Goal: Task Accomplishment & Management: Use online tool/utility

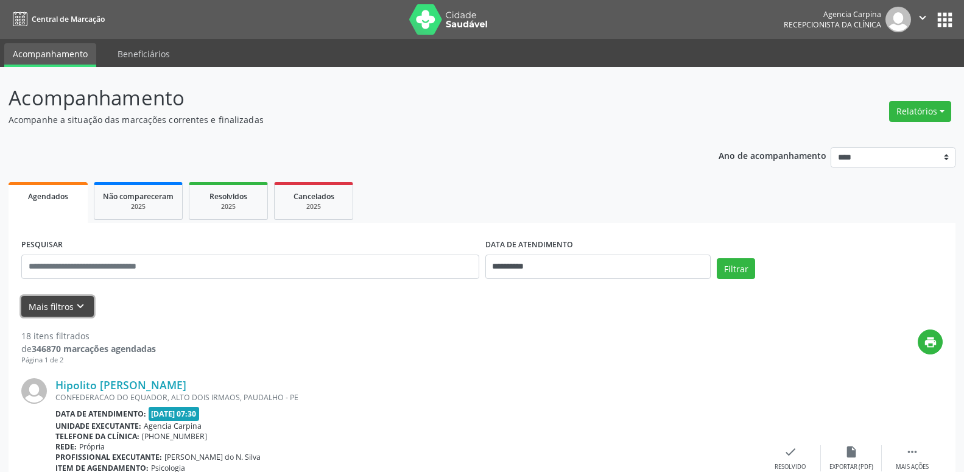
click at [80, 301] on icon "keyboard_arrow_down" at bounding box center [80, 306] width 13 height 13
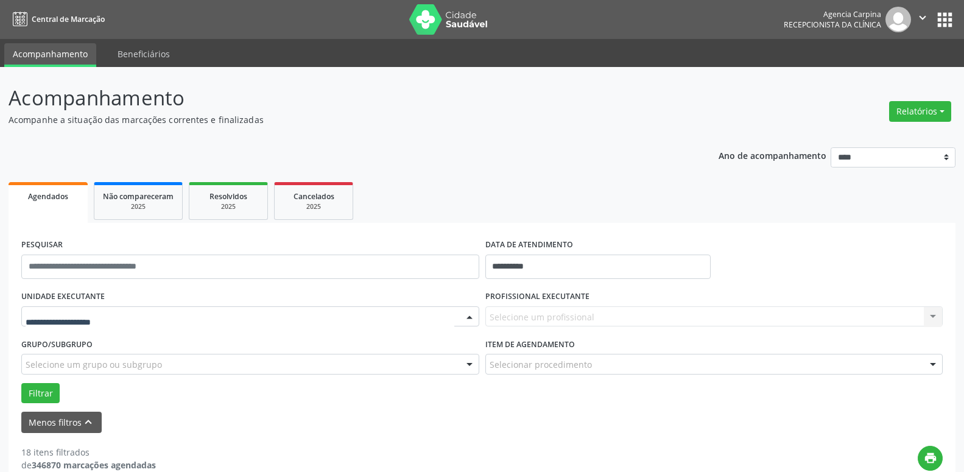
click at [472, 319] on div at bounding box center [470, 317] width 18 height 21
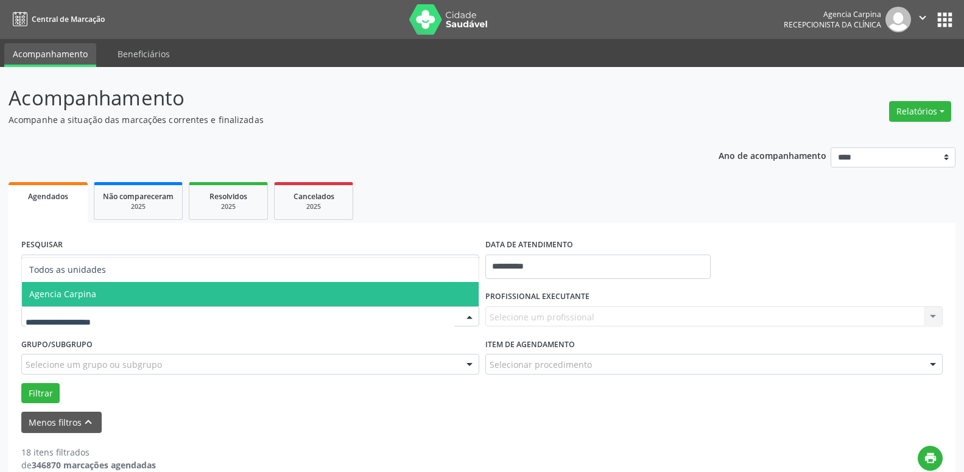
click at [281, 294] on span "Agencia Carpina" at bounding box center [250, 294] width 457 height 24
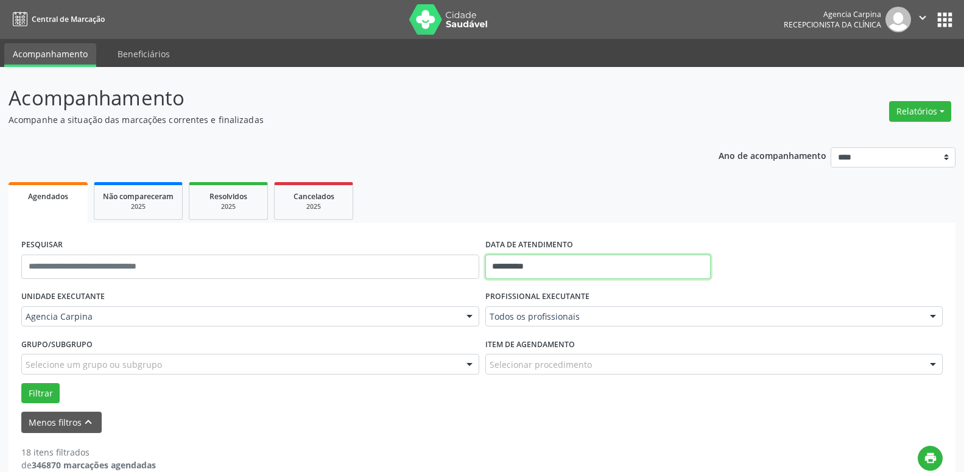
click at [648, 271] on input "**********" at bounding box center [599, 267] width 226 height 24
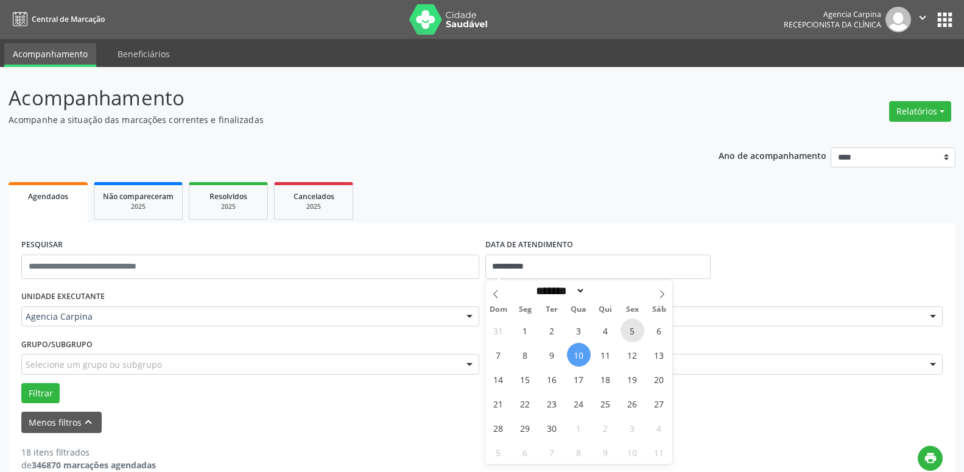
click at [630, 328] on span "5" at bounding box center [633, 331] width 24 height 24
type input "**********"
click at [773, 283] on div "PESQUISAR DATA DE ATENDIMENTO" at bounding box center [482, 262] width 928 height 52
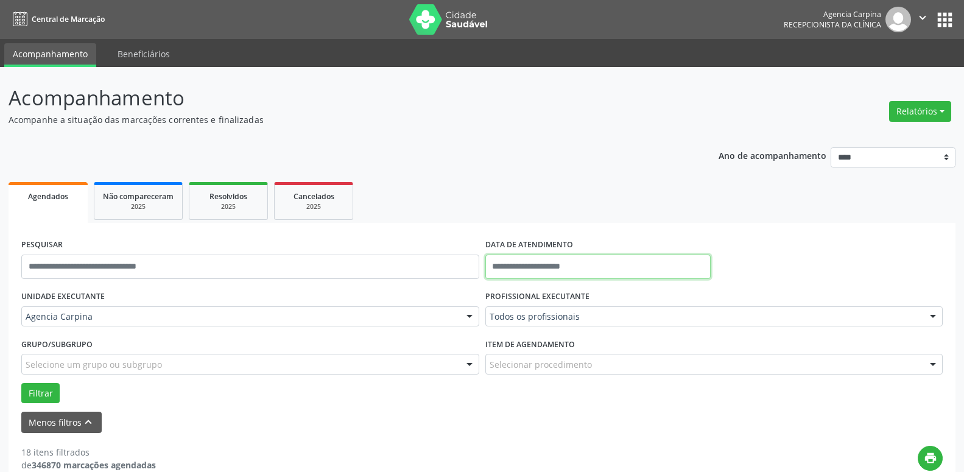
click at [634, 267] on input "text" at bounding box center [599, 267] width 226 height 24
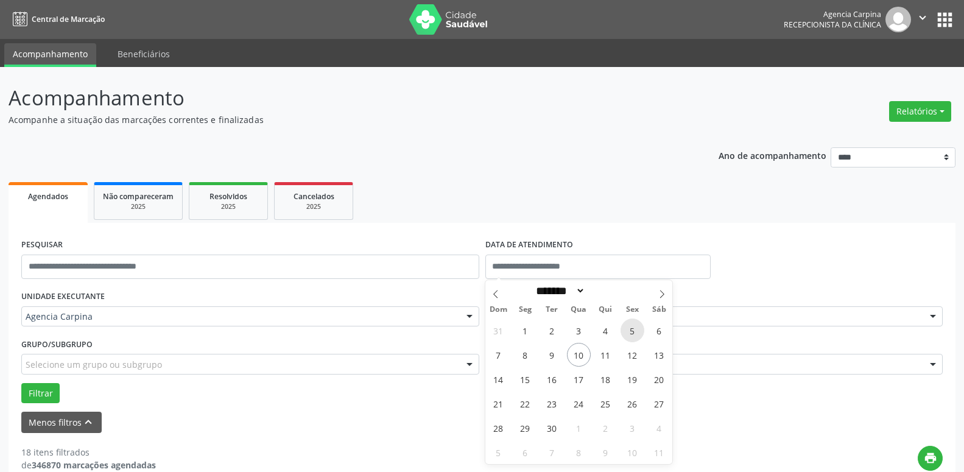
click at [634, 327] on span "5" at bounding box center [633, 331] width 24 height 24
type input "**********"
click at [634, 327] on span "5" at bounding box center [633, 331] width 24 height 24
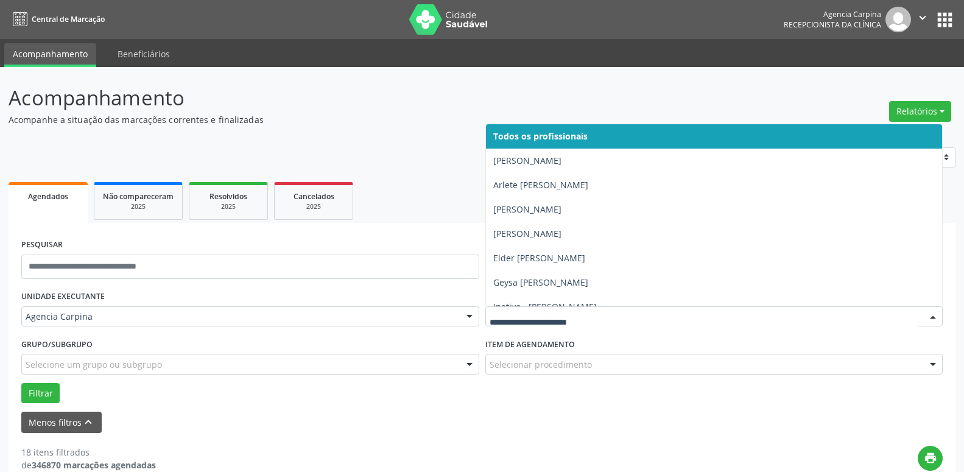
click at [935, 319] on div at bounding box center [933, 317] width 18 height 21
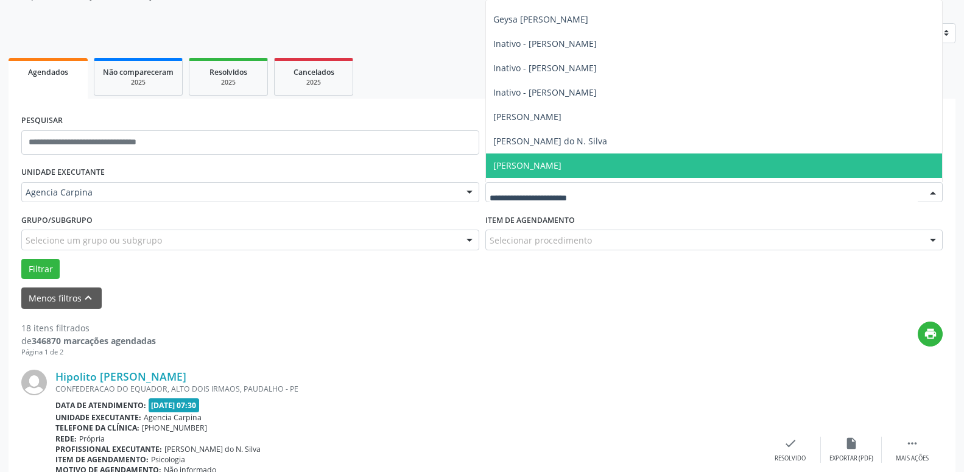
scroll to position [208, 0]
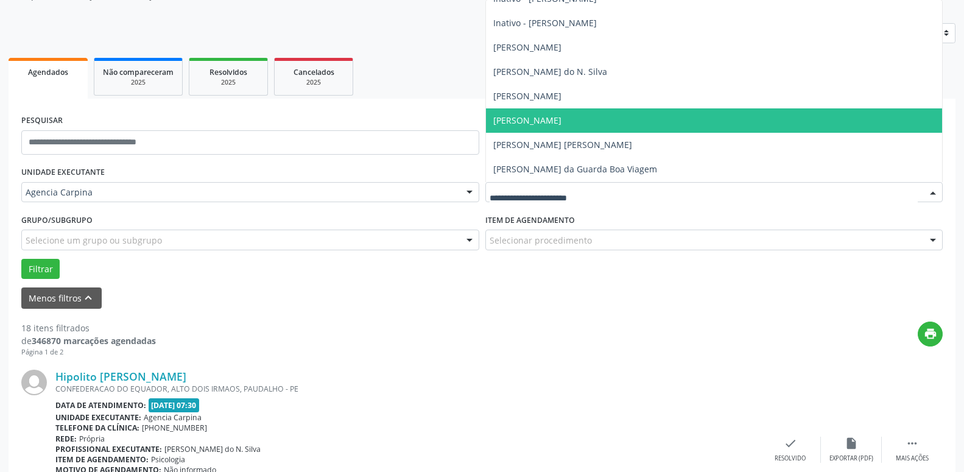
click at [611, 115] on span "[PERSON_NAME]" at bounding box center [714, 120] width 457 height 24
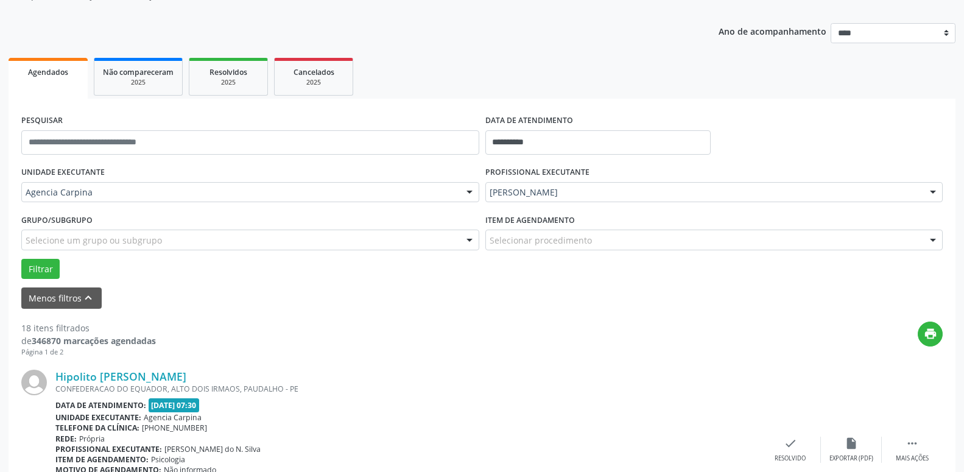
click at [938, 240] on div at bounding box center [933, 240] width 18 height 21
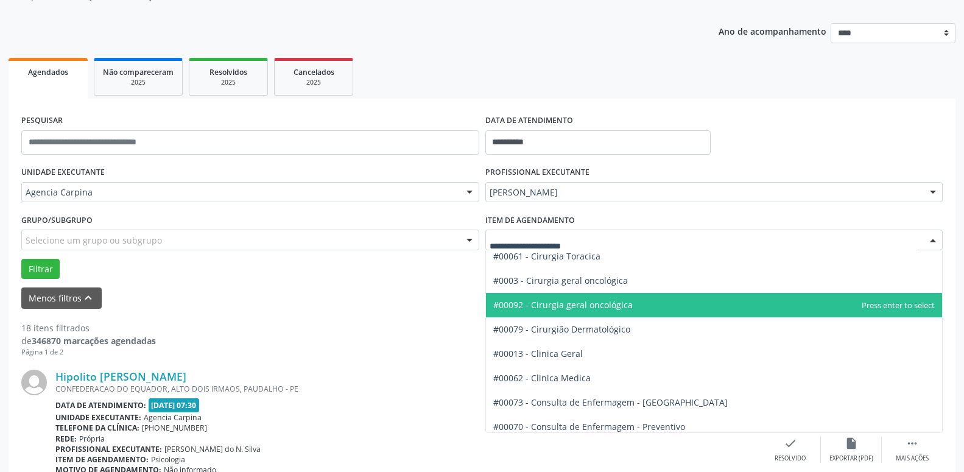
scroll to position [347, 0]
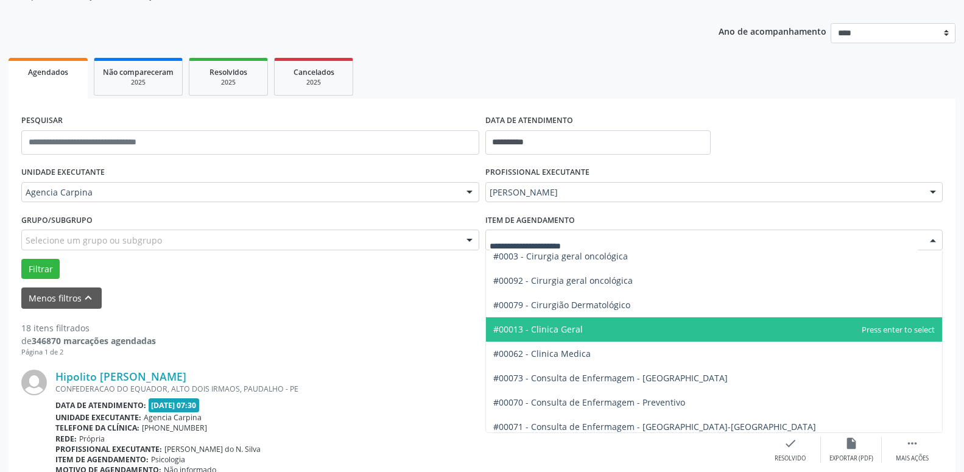
click at [668, 330] on span "#00013 - Clinica Geral" at bounding box center [714, 329] width 457 height 24
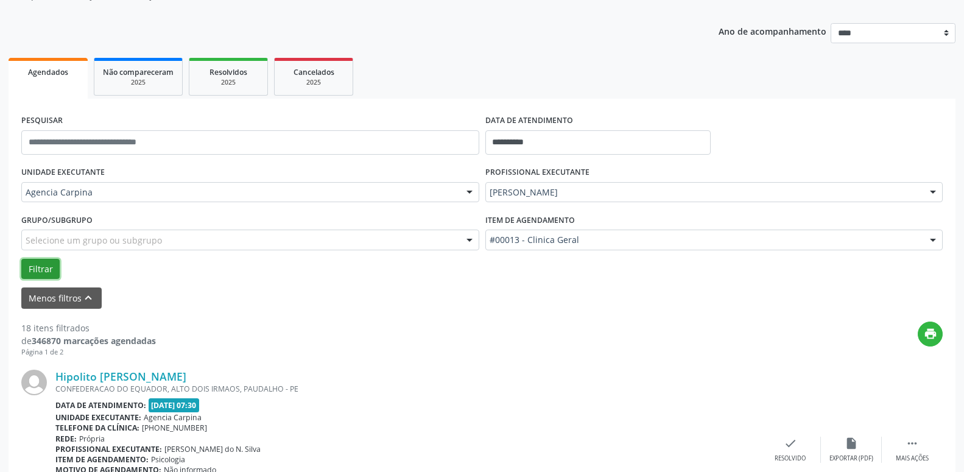
click at [46, 264] on button "Filtrar" at bounding box center [40, 269] width 38 height 21
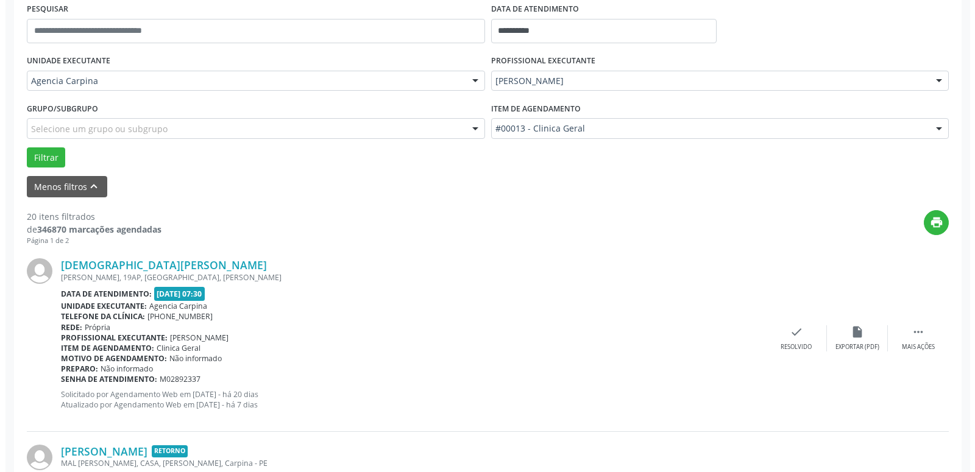
scroll to position [249, 0]
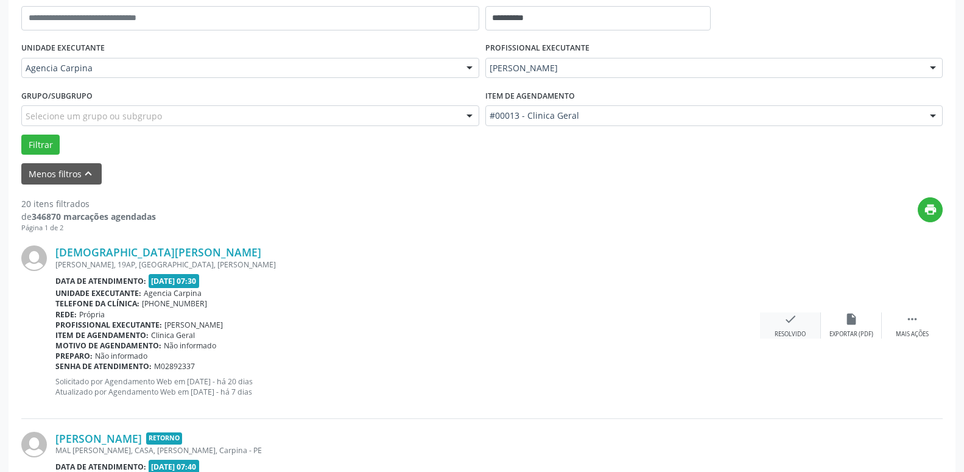
click at [786, 321] on icon "check" at bounding box center [790, 319] width 13 height 13
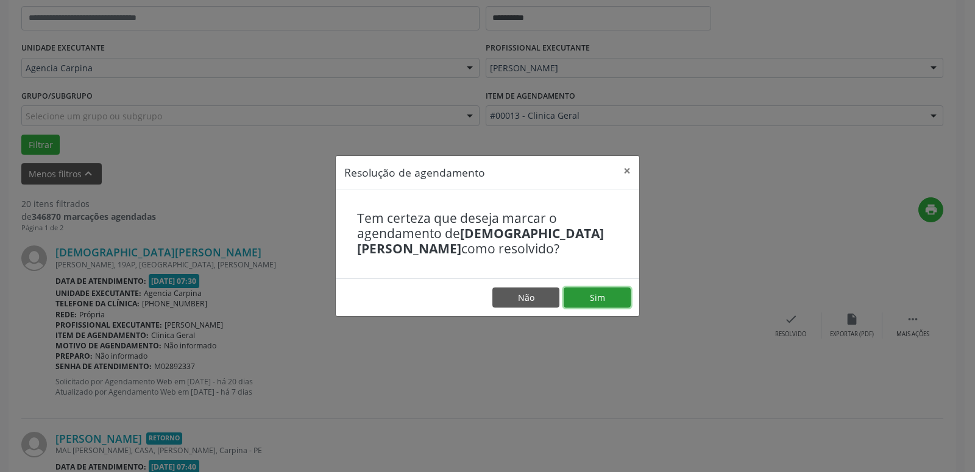
click at [600, 292] on button "Sim" at bounding box center [597, 298] width 67 height 21
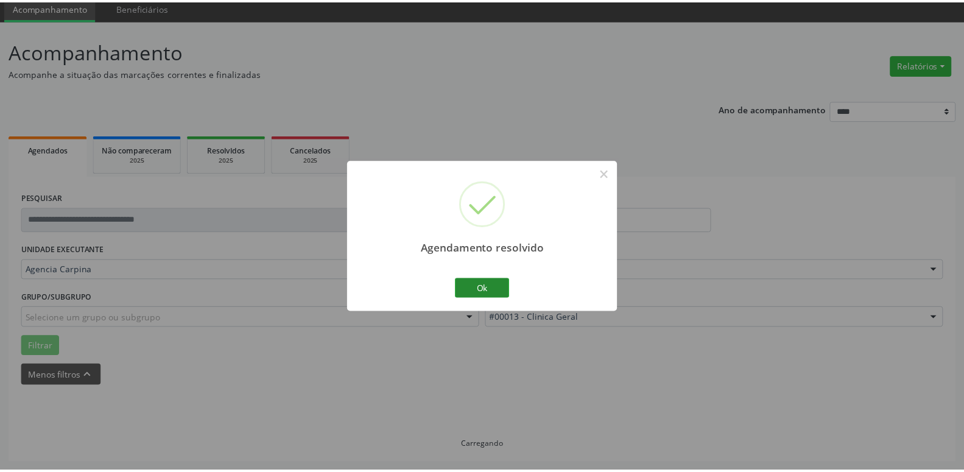
scroll to position [47, 0]
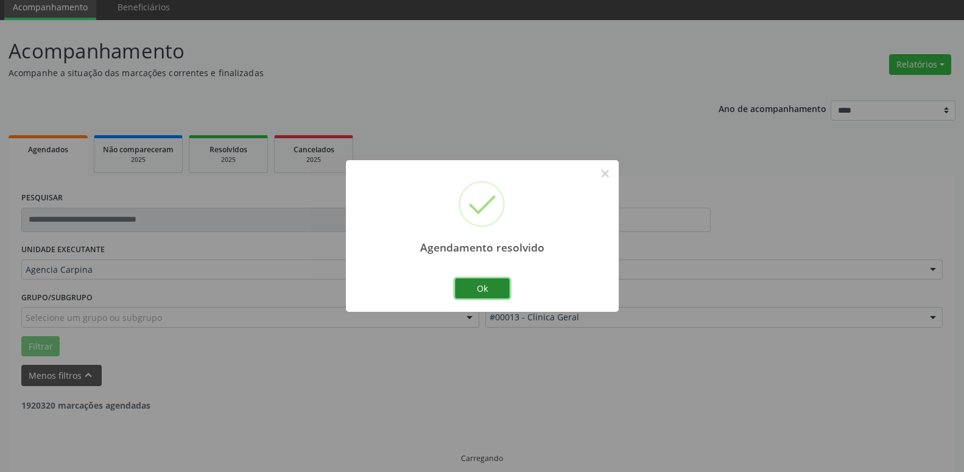
click at [467, 281] on button "Ok" at bounding box center [482, 288] width 55 height 21
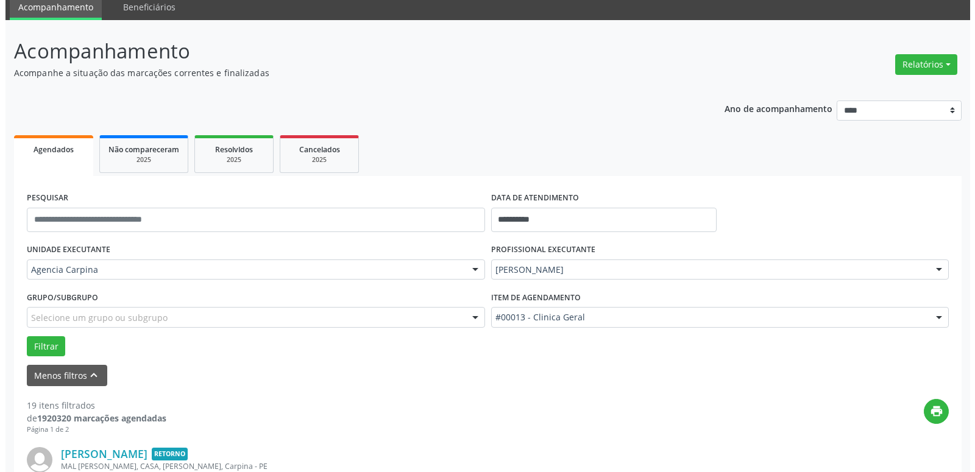
scroll to position [233, 0]
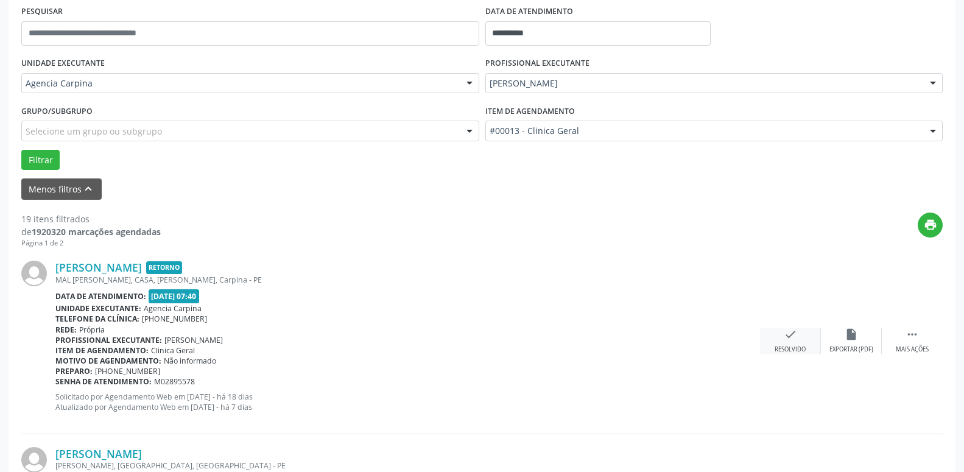
click at [794, 341] on icon "check" at bounding box center [790, 334] width 13 height 13
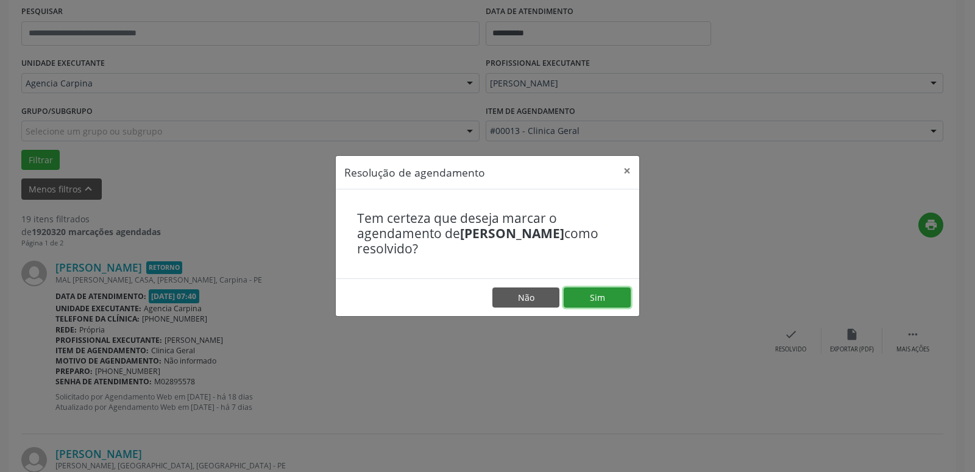
click at [615, 294] on button "Sim" at bounding box center [597, 298] width 67 height 21
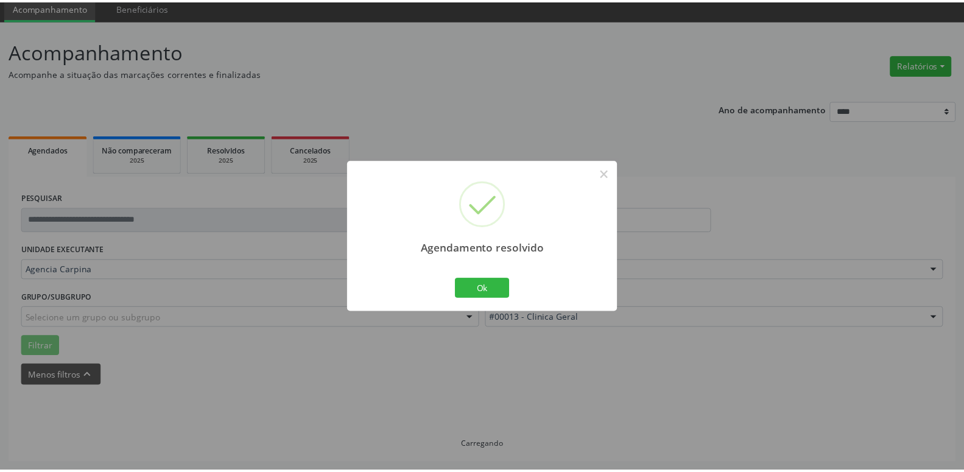
scroll to position [47, 0]
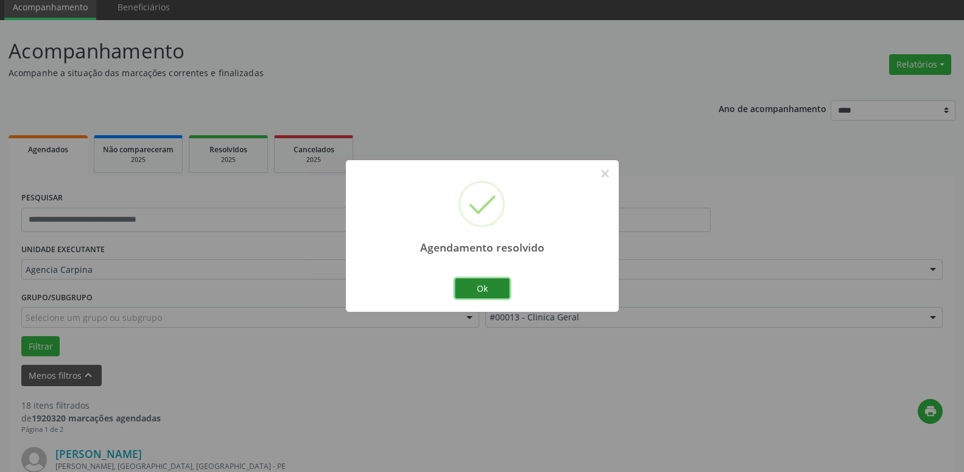
click at [483, 285] on button "Ok" at bounding box center [482, 288] width 55 height 21
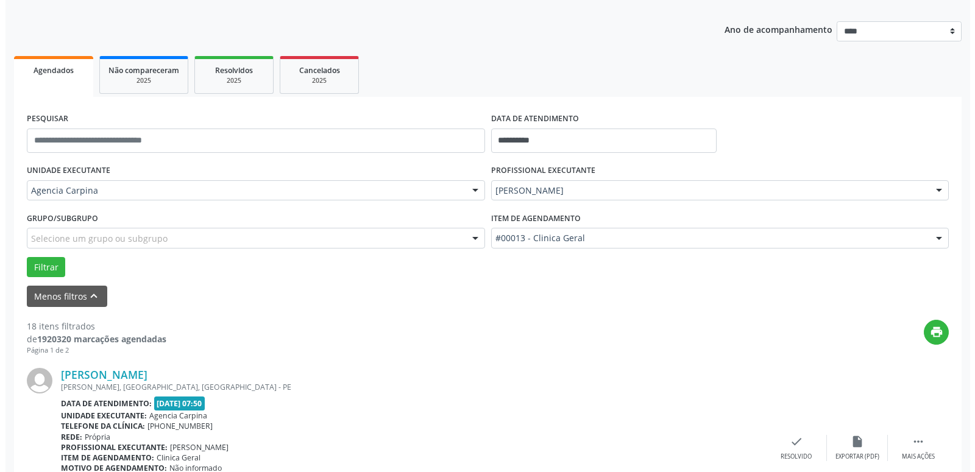
scroll to position [233, 0]
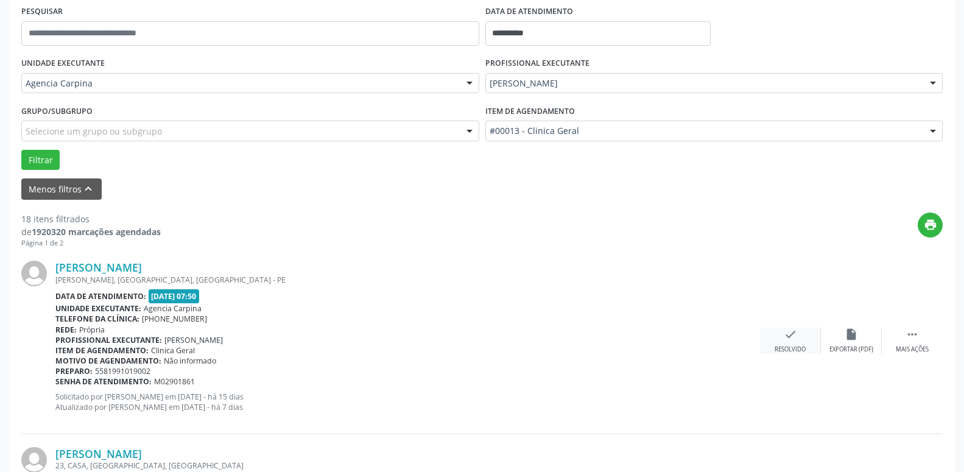
click at [785, 341] on icon "check" at bounding box center [790, 334] width 13 height 13
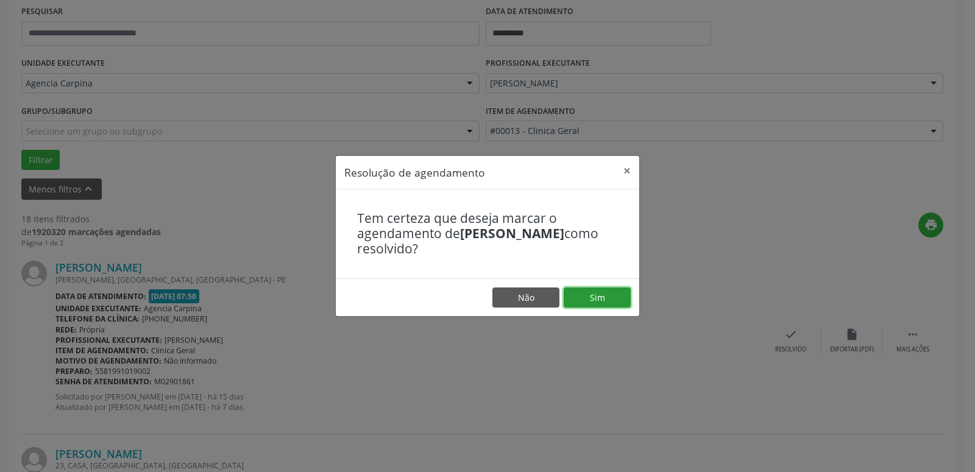
click at [591, 299] on button "Sim" at bounding box center [597, 298] width 67 height 21
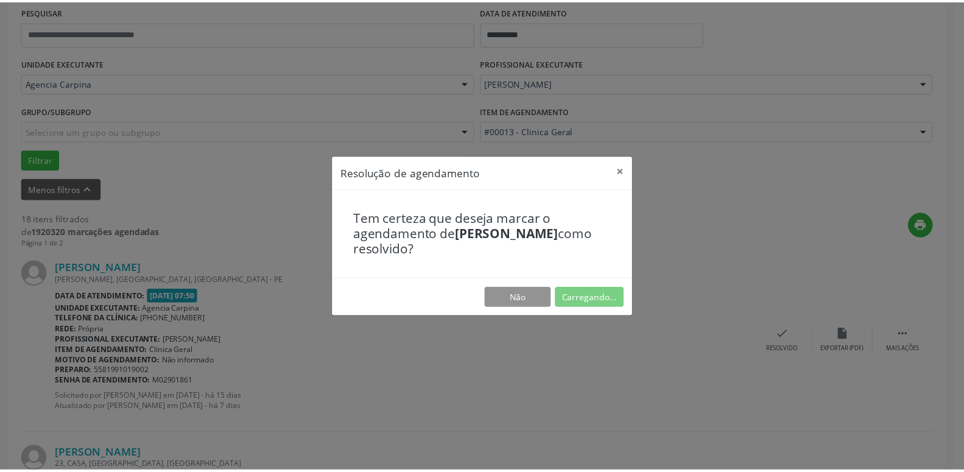
scroll to position [47, 0]
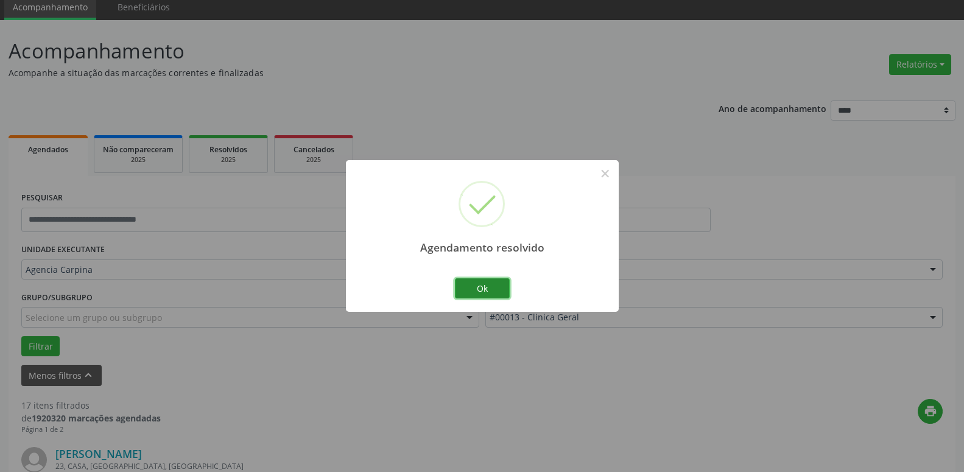
click at [489, 294] on button "Ok" at bounding box center [482, 288] width 55 height 21
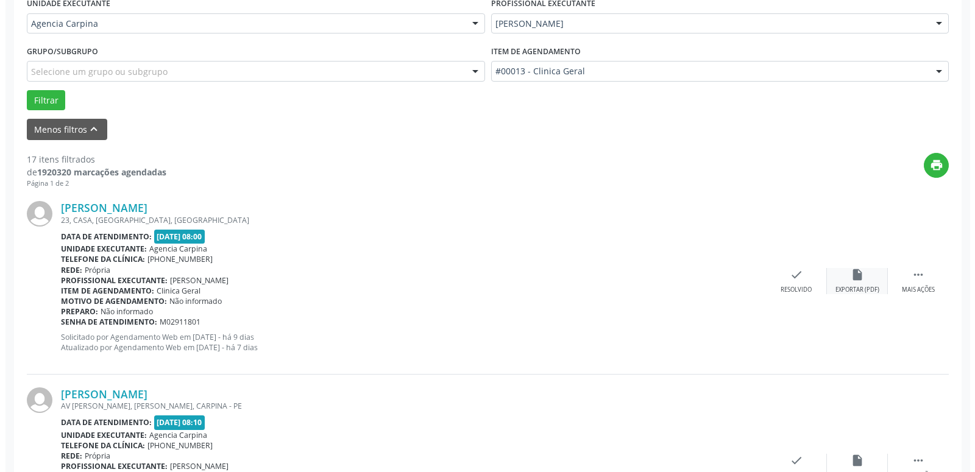
scroll to position [295, 0]
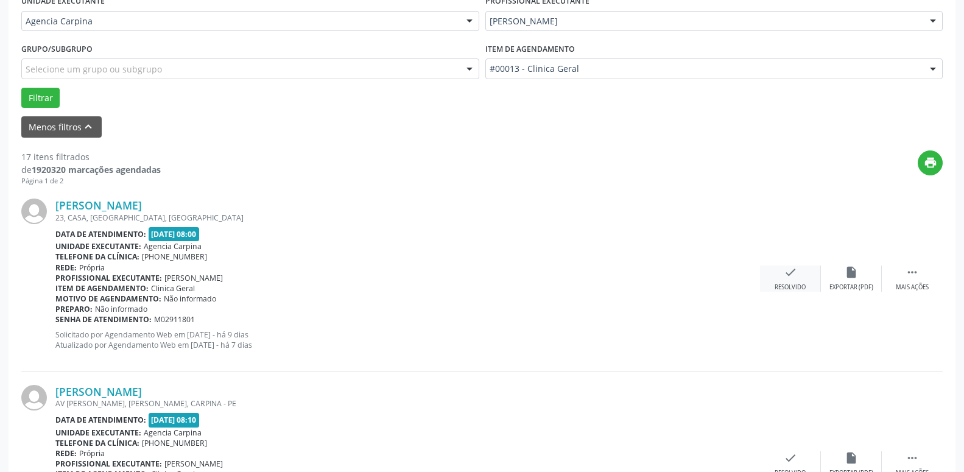
click at [785, 276] on icon "check" at bounding box center [790, 272] width 13 height 13
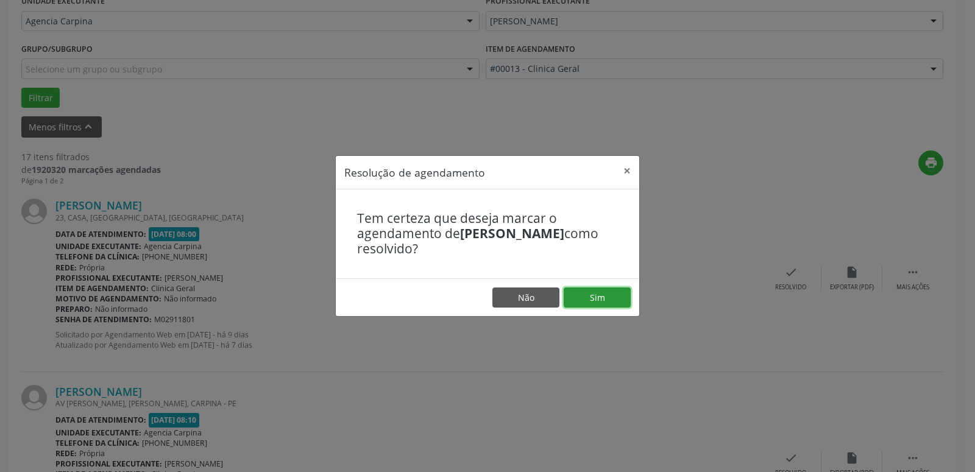
click at [612, 295] on button "Sim" at bounding box center [597, 298] width 67 height 21
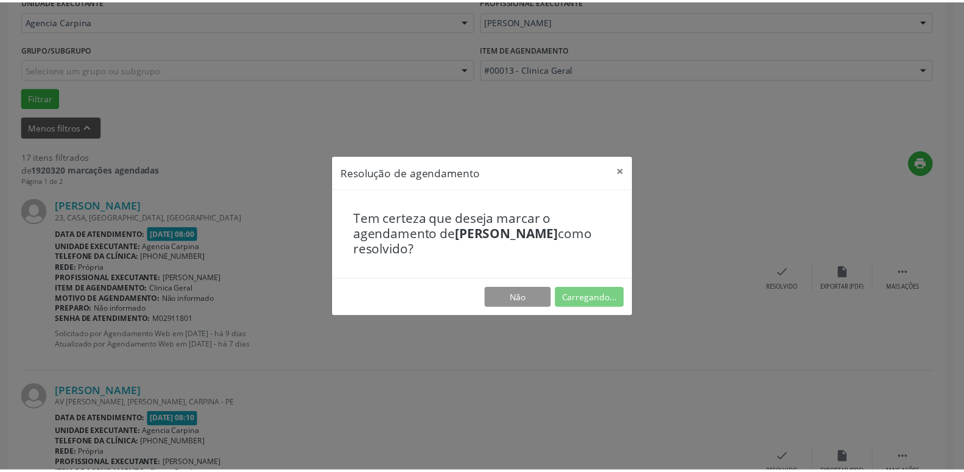
scroll to position [47, 0]
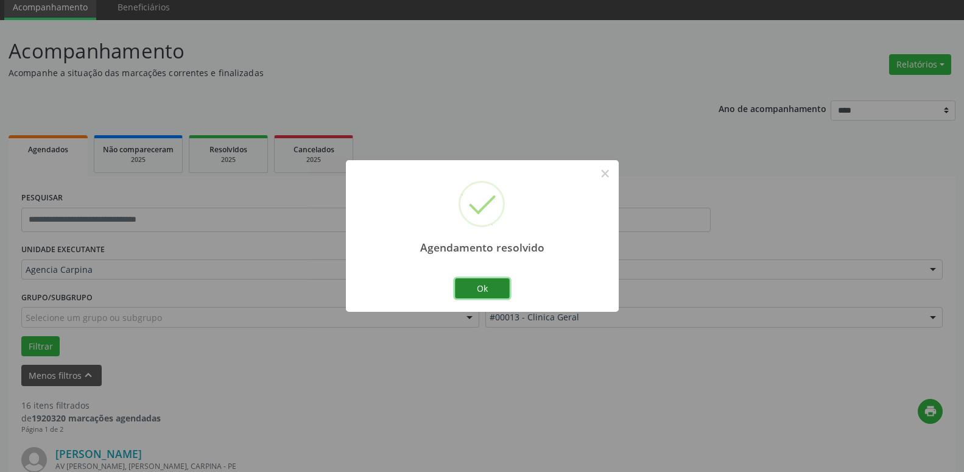
click at [486, 288] on button "Ok" at bounding box center [482, 288] width 55 height 21
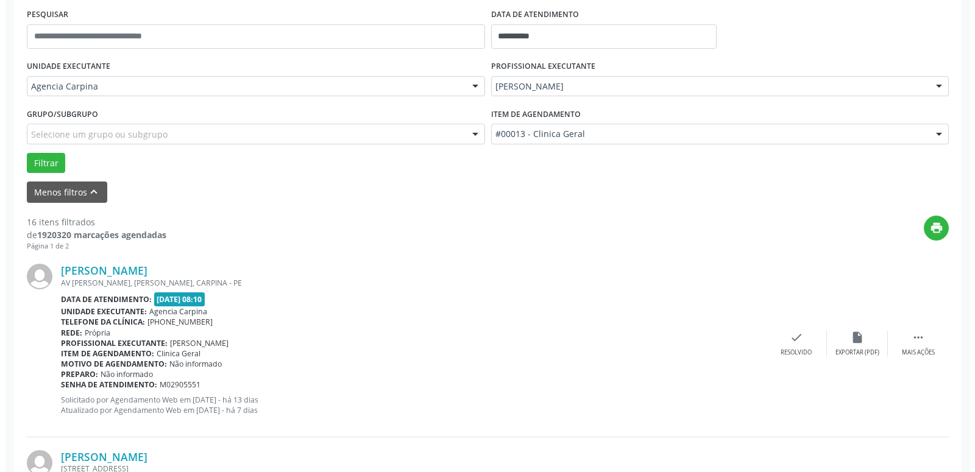
scroll to position [233, 0]
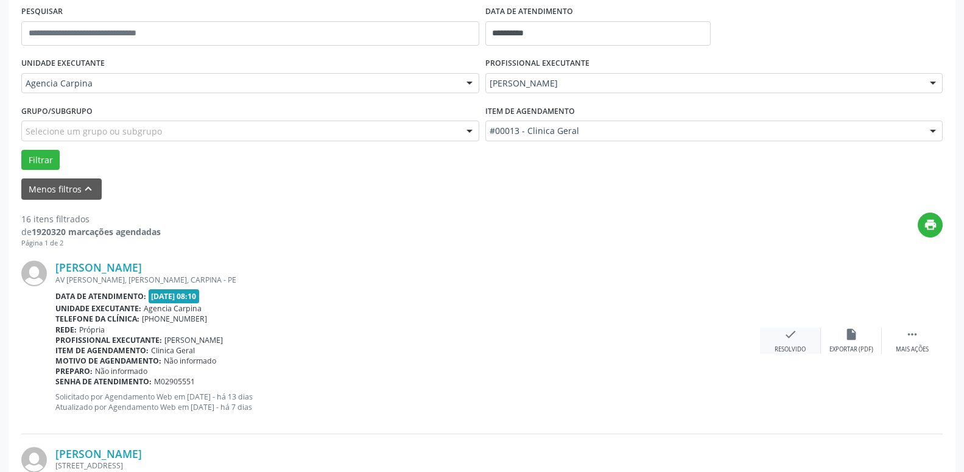
click at [782, 342] on div "check Resolvido" at bounding box center [790, 341] width 61 height 26
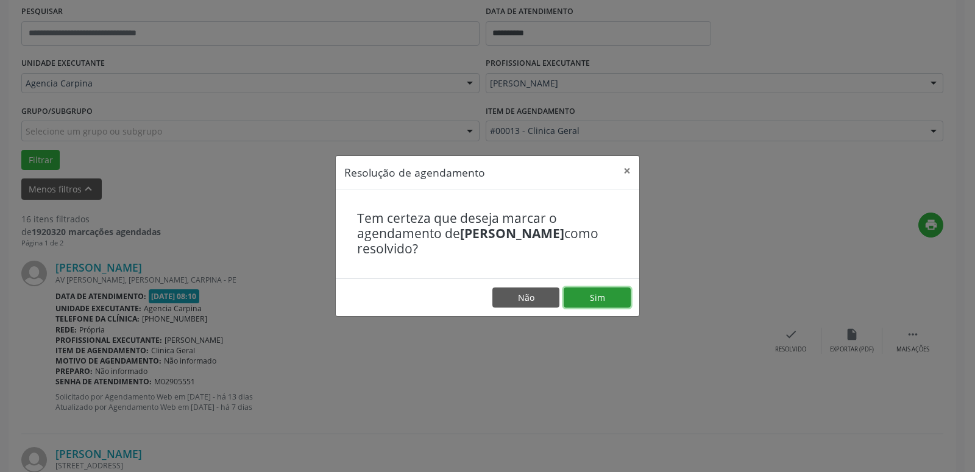
click at [612, 302] on button "Sim" at bounding box center [597, 298] width 67 height 21
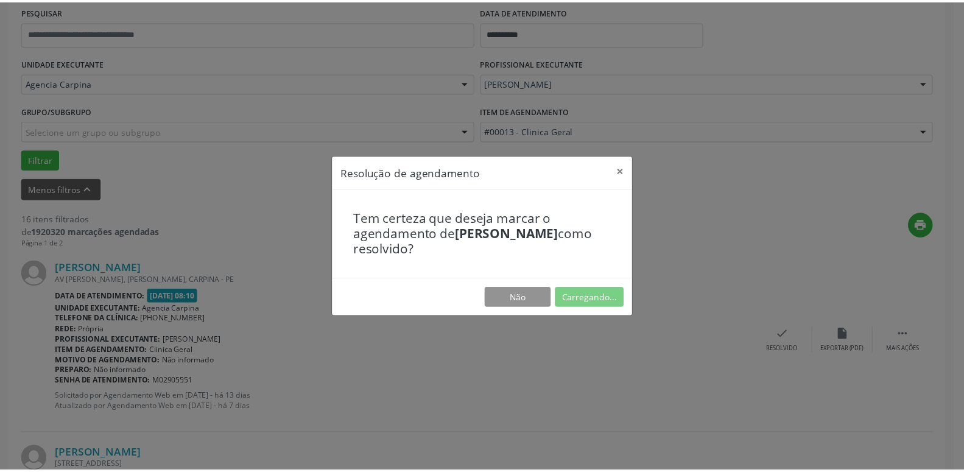
scroll to position [47, 0]
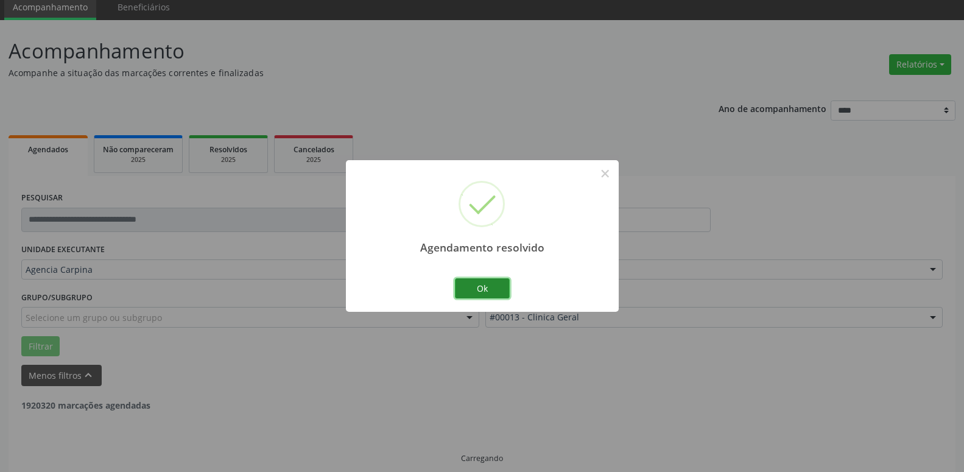
click at [484, 288] on button "Ok" at bounding box center [482, 288] width 55 height 21
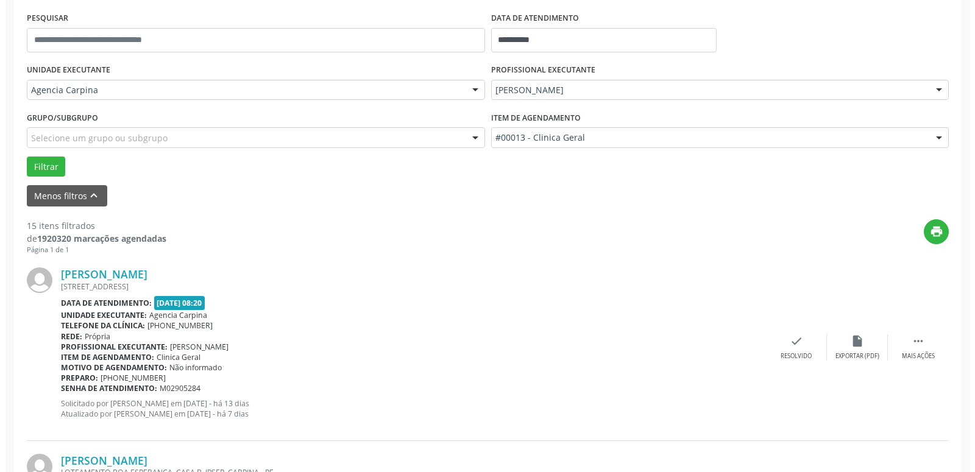
scroll to position [233, 0]
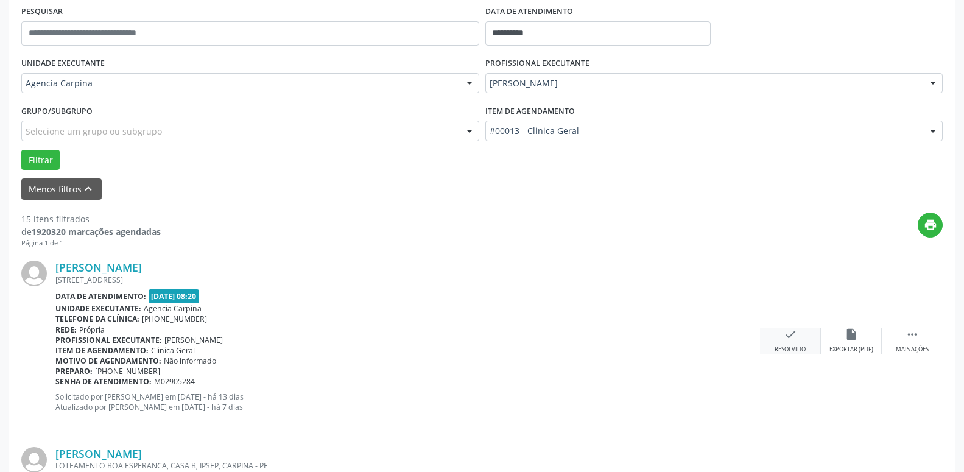
click at [794, 340] on icon "check" at bounding box center [790, 334] width 13 height 13
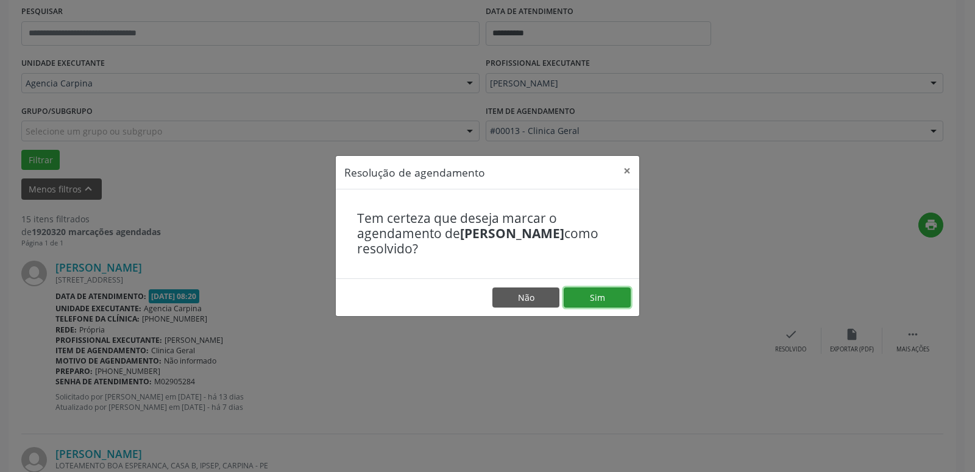
click at [607, 294] on button "Sim" at bounding box center [597, 298] width 67 height 21
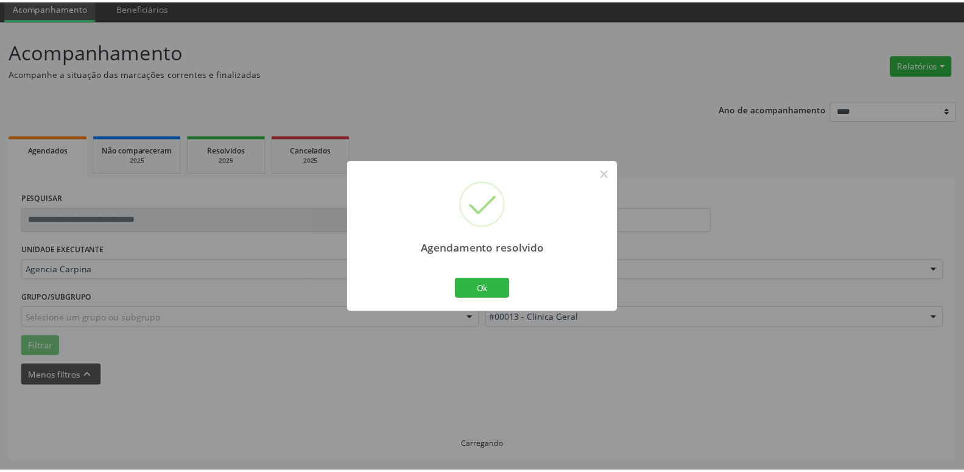
scroll to position [47, 0]
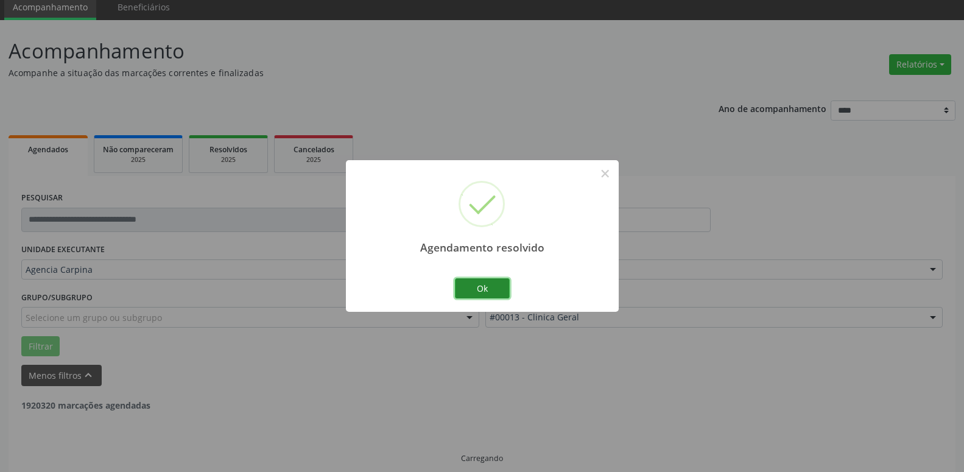
click at [481, 291] on button "Ok" at bounding box center [482, 288] width 55 height 21
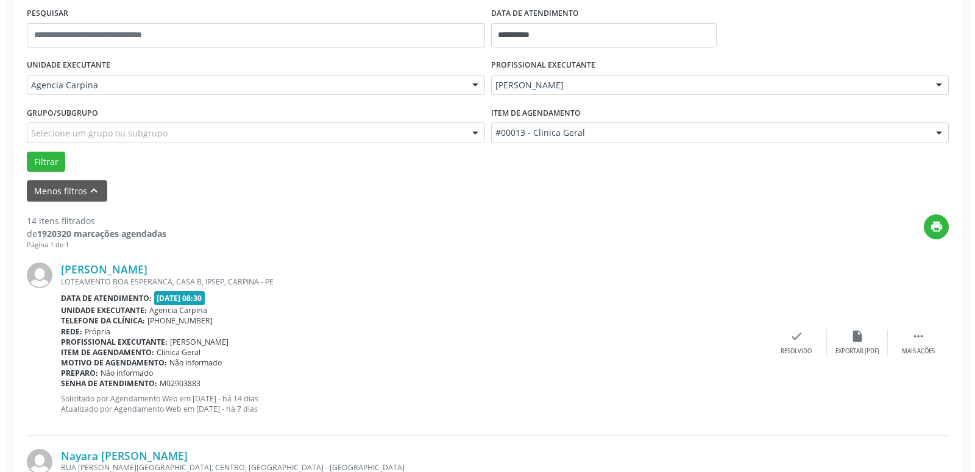
scroll to position [233, 0]
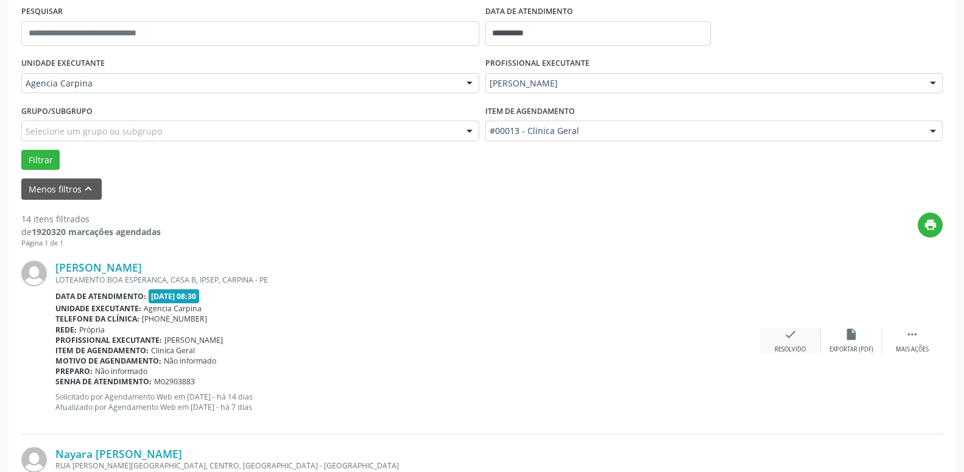
click at [796, 336] on icon "check" at bounding box center [790, 334] width 13 height 13
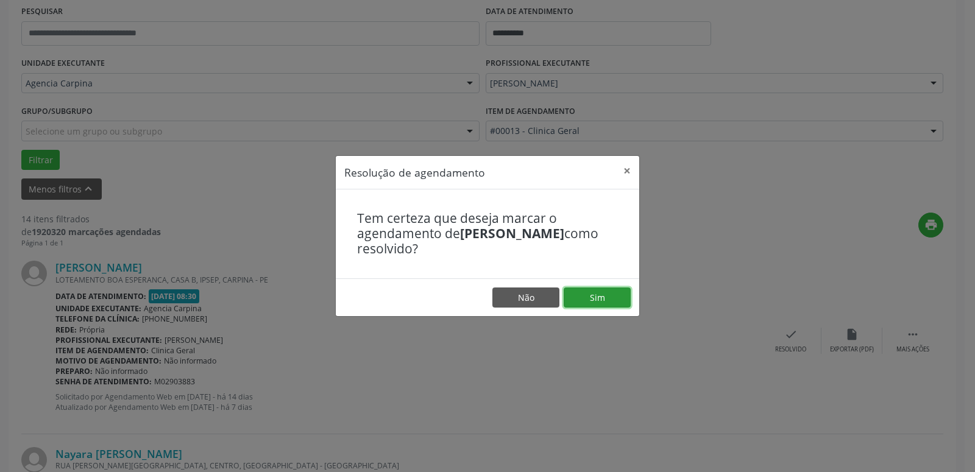
click at [615, 299] on button "Sim" at bounding box center [597, 298] width 67 height 21
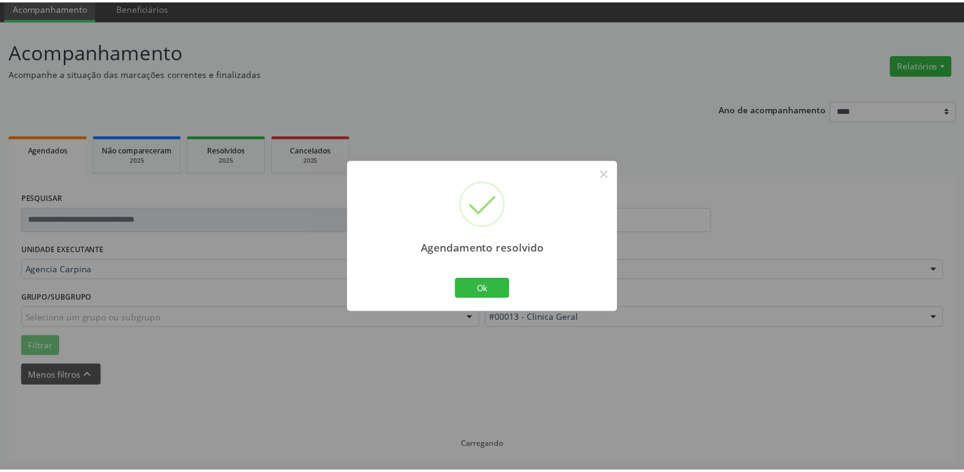
scroll to position [47, 0]
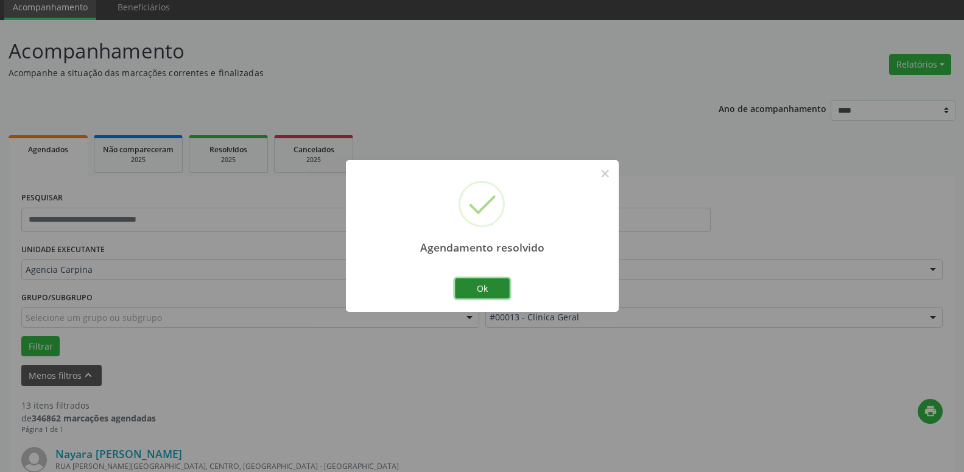
click at [490, 291] on button "Ok" at bounding box center [482, 288] width 55 height 21
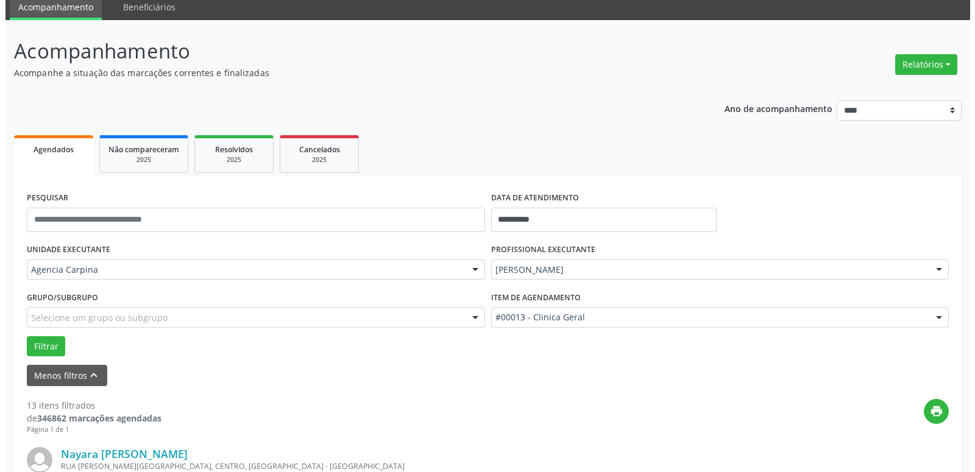
scroll to position [171, 0]
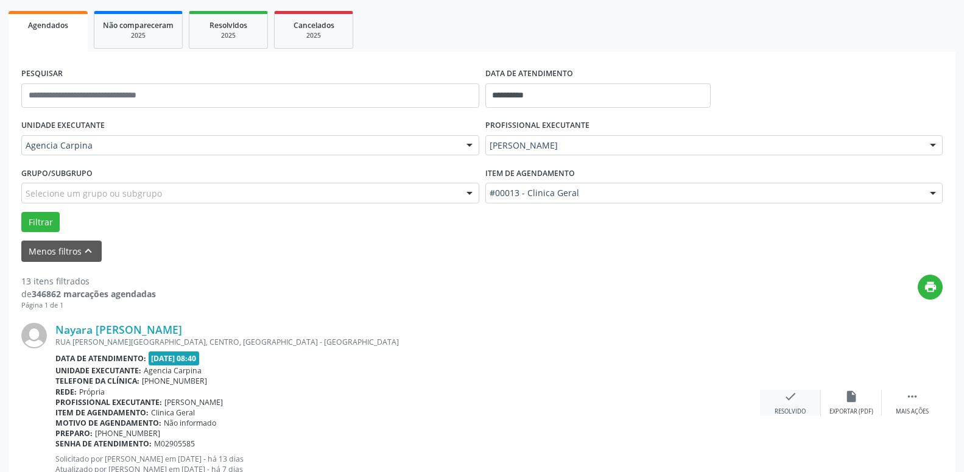
click at [782, 399] on div "check Resolvido" at bounding box center [790, 403] width 61 height 26
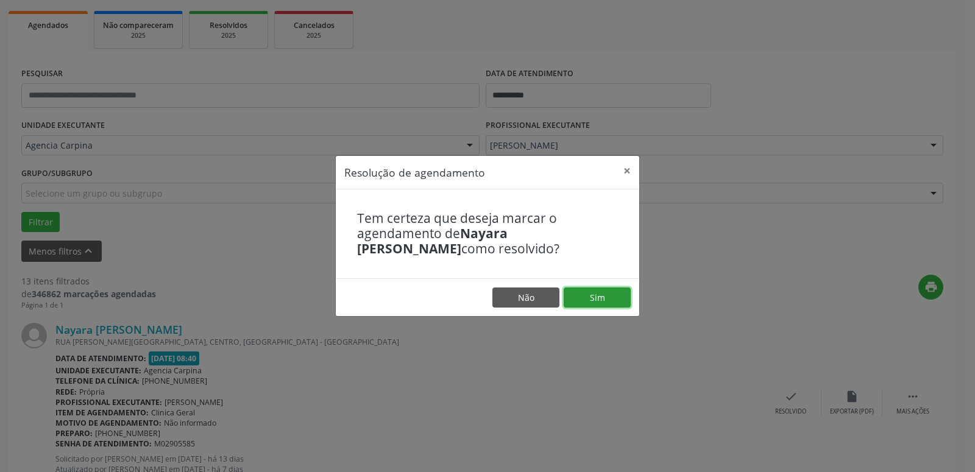
click at [600, 292] on button "Sim" at bounding box center [597, 298] width 67 height 21
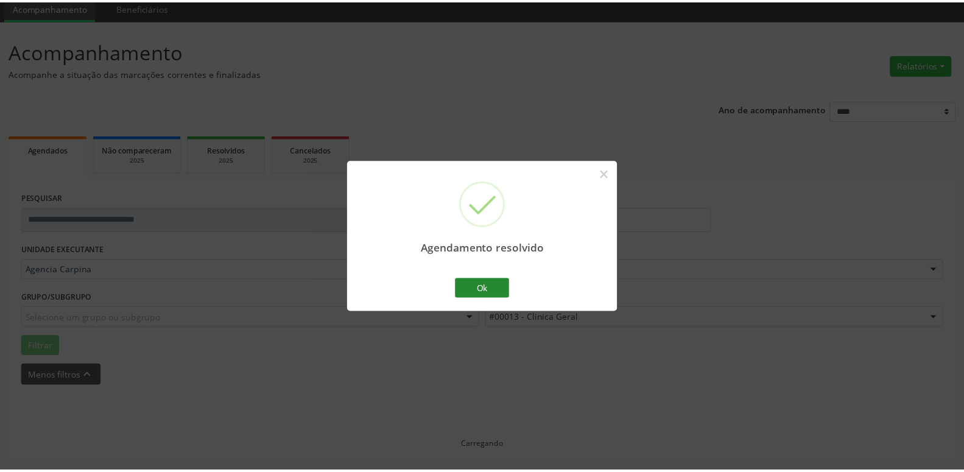
scroll to position [47, 0]
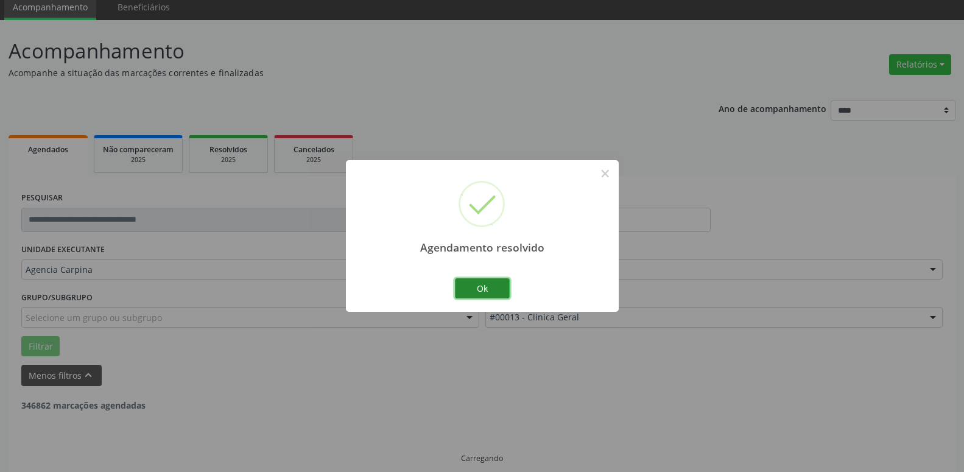
click at [478, 283] on button "Ok" at bounding box center [482, 288] width 55 height 21
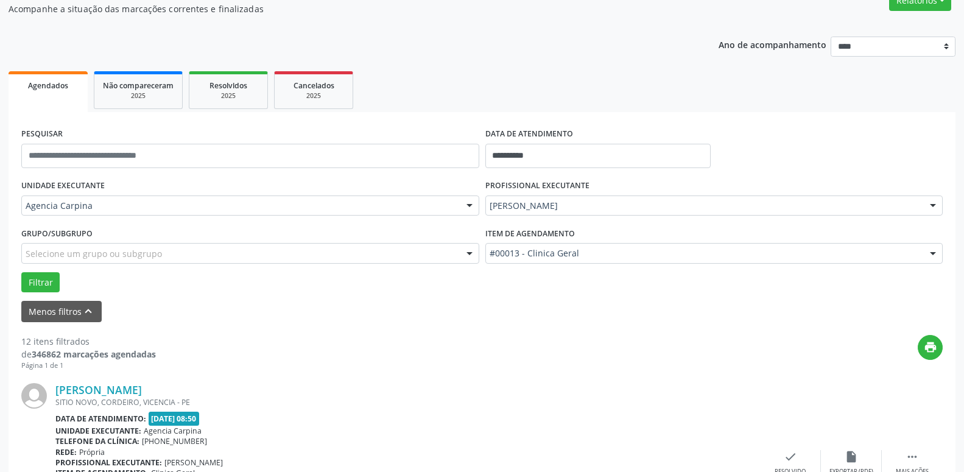
scroll to position [171, 0]
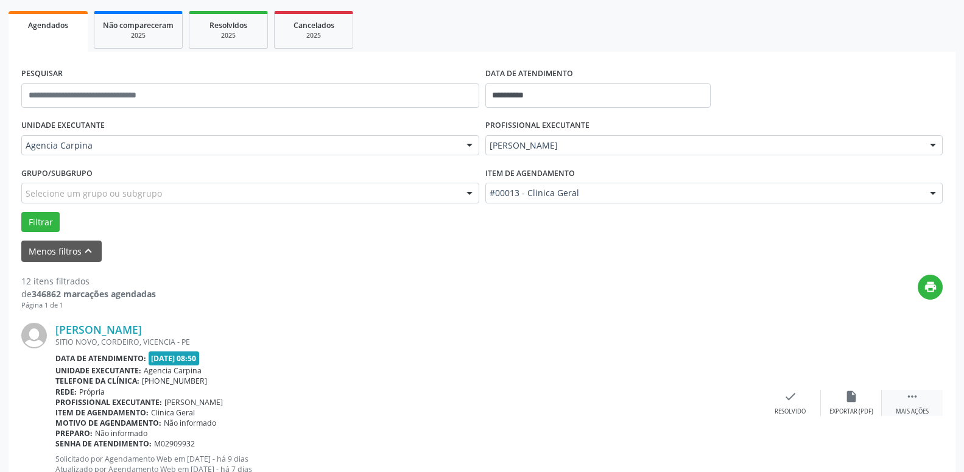
click at [915, 395] on icon "" at bounding box center [912, 396] width 13 height 13
click at [846, 400] on icon "alarm_off" at bounding box center [851, 396] width 13 height 13
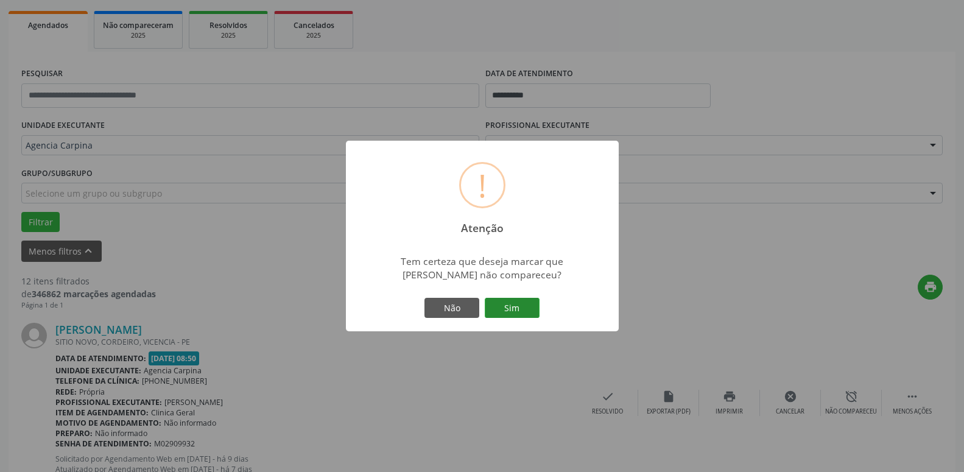
click at [517, 305] on button "Sim" at bounding box center [512, 308] width 55 height 21
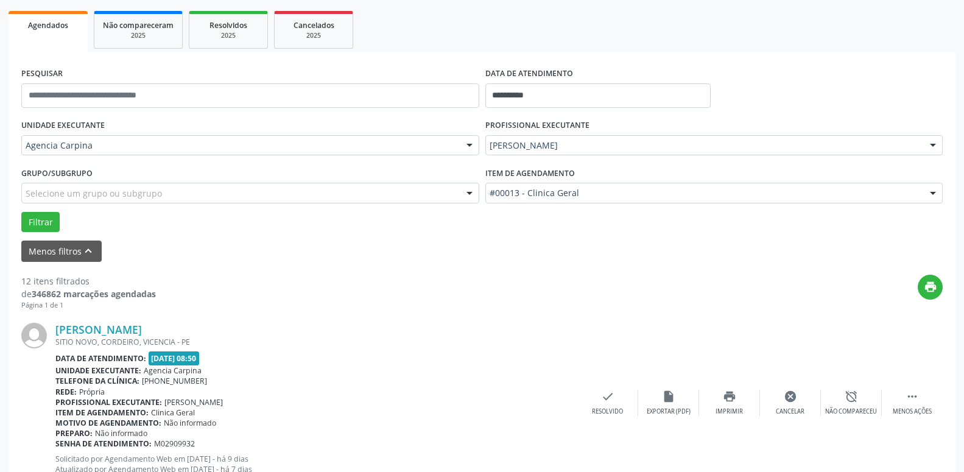
scroll to position [60, 0]
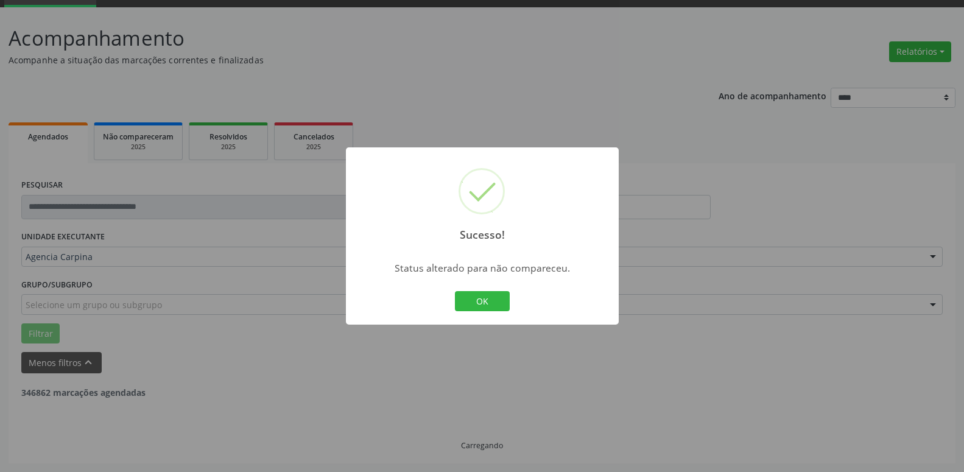
click at [489, 300] on button "OK" at bounding box center [482, 301] width 55 height 21
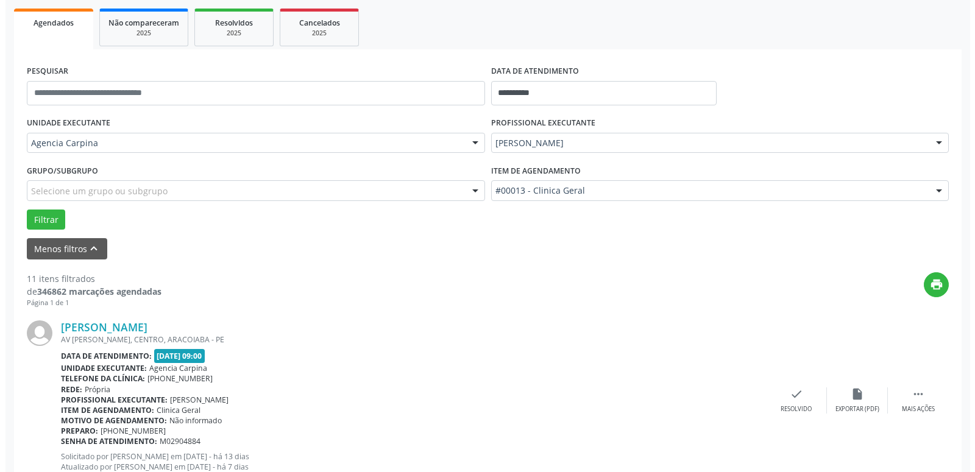
scroll to position [246, 0]
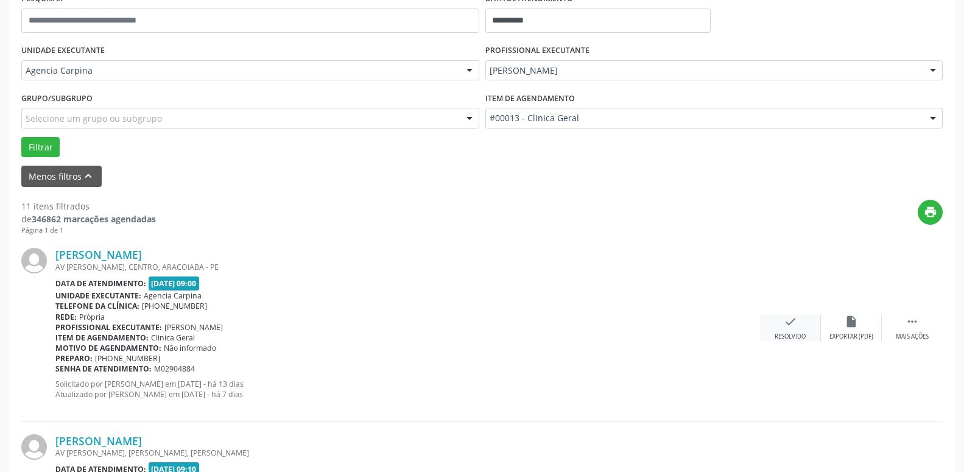
click at [783, 324] on div "check Resolvido" at bounding box center [790, 328] width 61 height 26
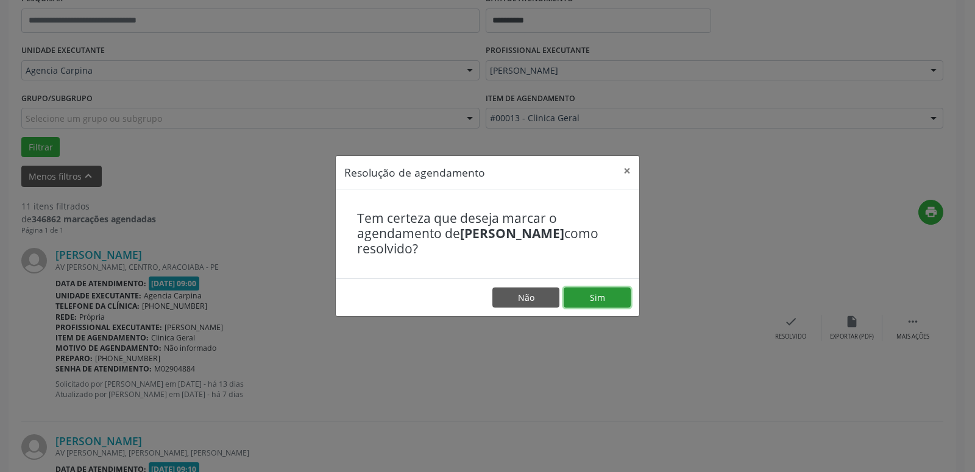
click at [607, 300] on button "Sim" at bounding box center [597, 298] width 67 height 21
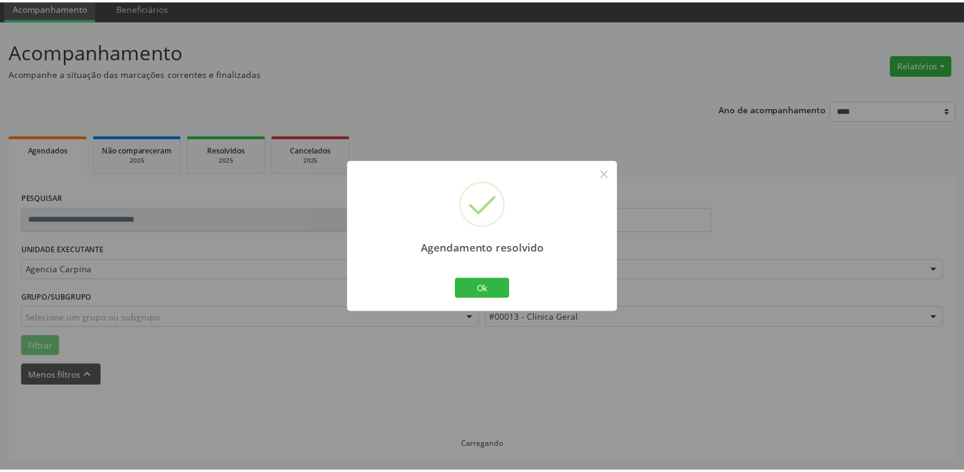
scroll to position [47, 0]
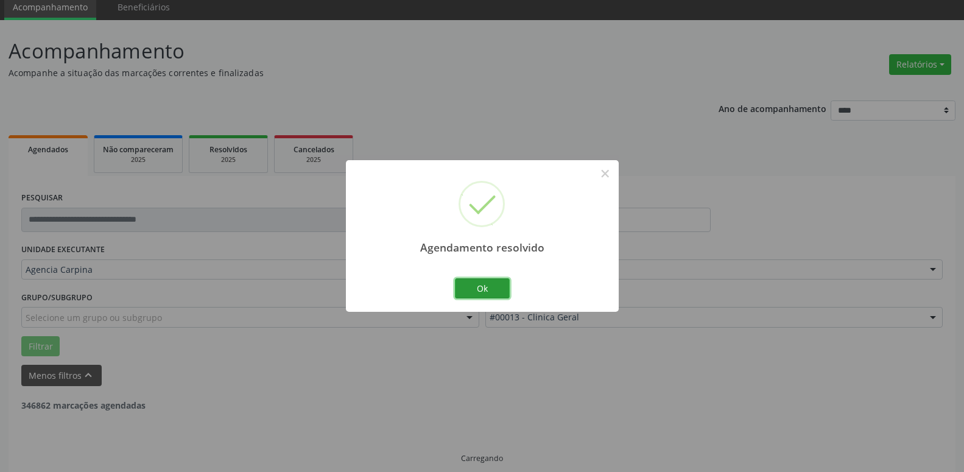
click at [489, 288] on button "Ok" at bounding box center [482, 288] width 55 height 21
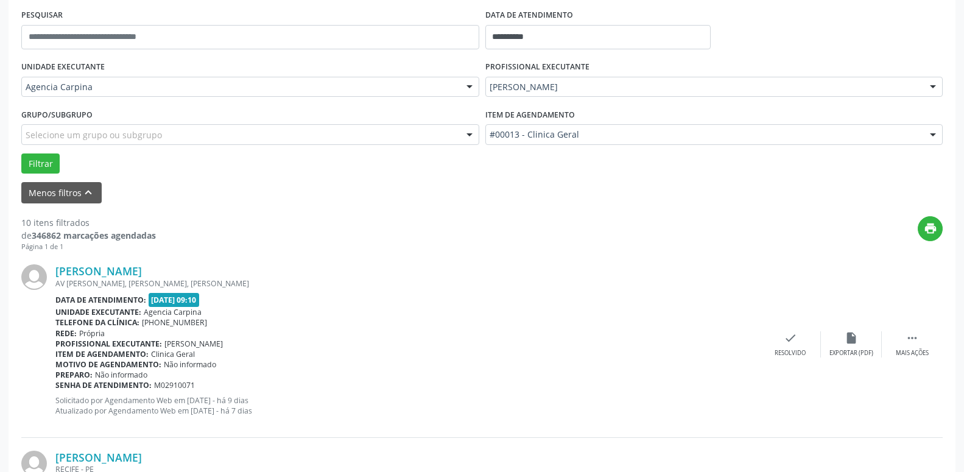
scroll to position [233, 0]
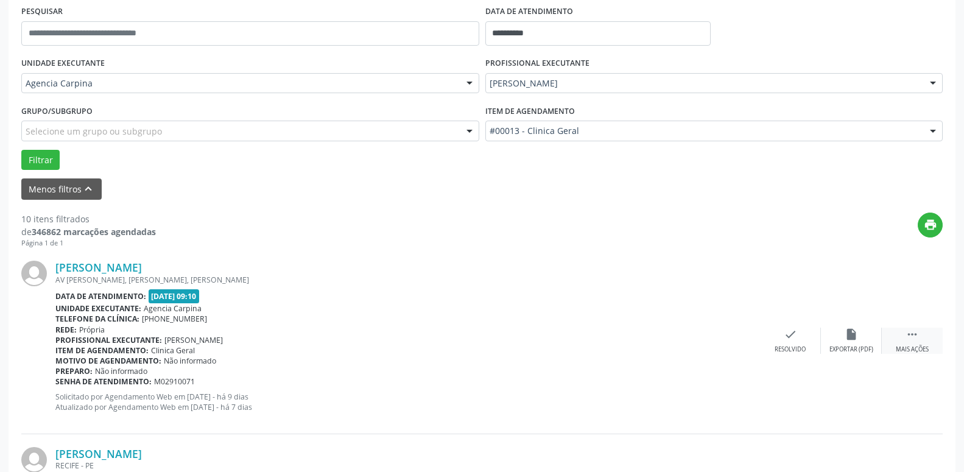
click at [913, 334] on icon "" at bounding box center [912, 334] width 13 height 13
click at [860, 342] on div "alarm_off Não compareceu" at bounding box center [851, 341] width 61 height 26
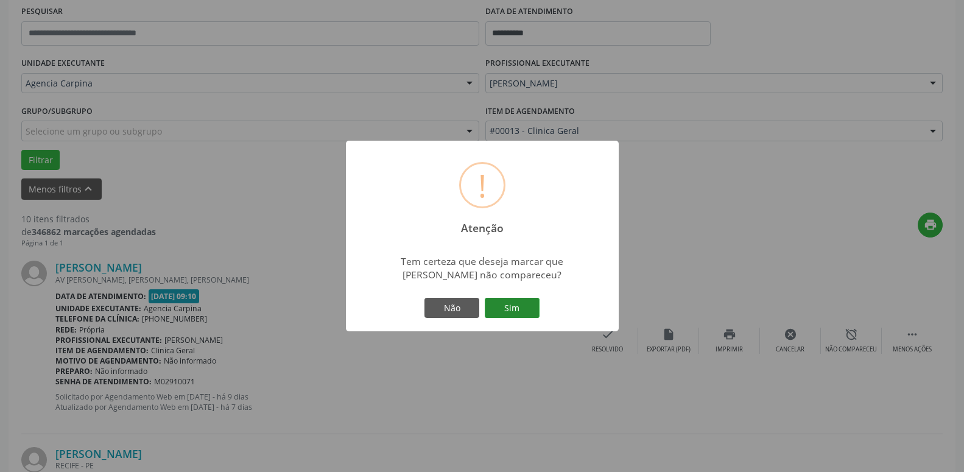
click at [519, 306] on button "Sim" at bounding box center [512, 308] width 55 height 21
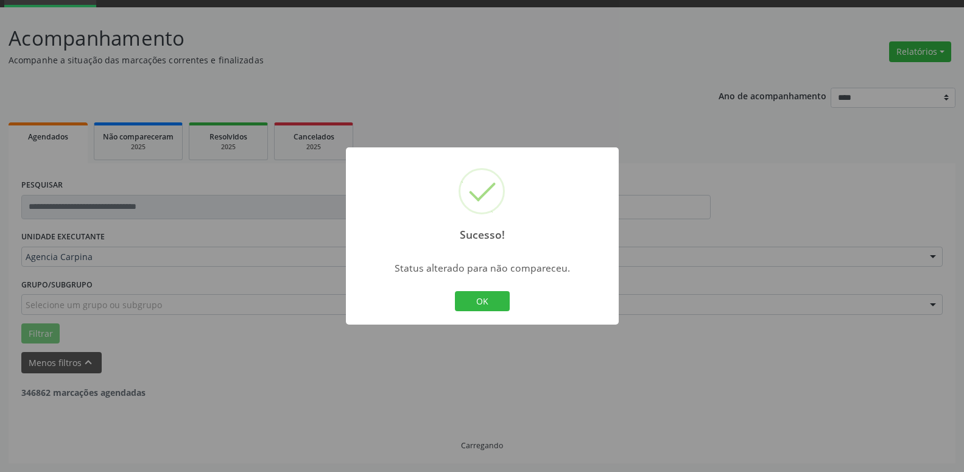
scroll to position [60, 0]
click at [470, 299] on button "OK" at bounding box center [482, 301] width 55 height 21
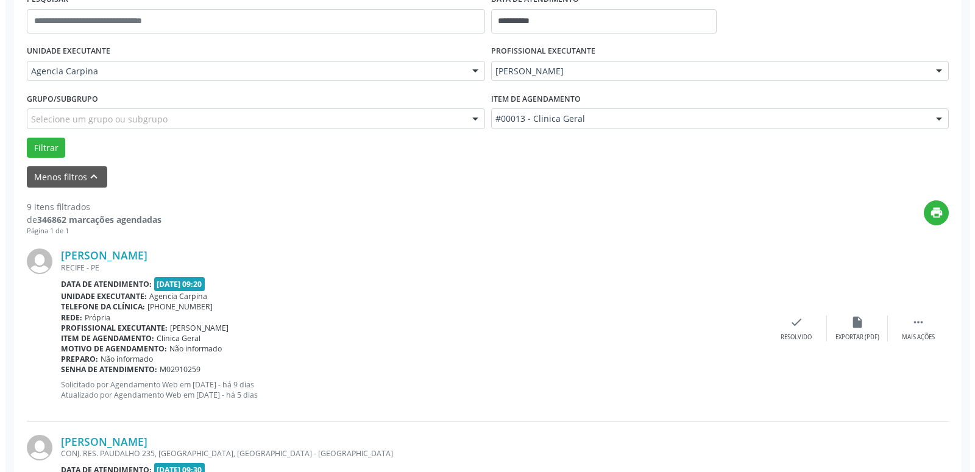
scroll to position [246, 0]
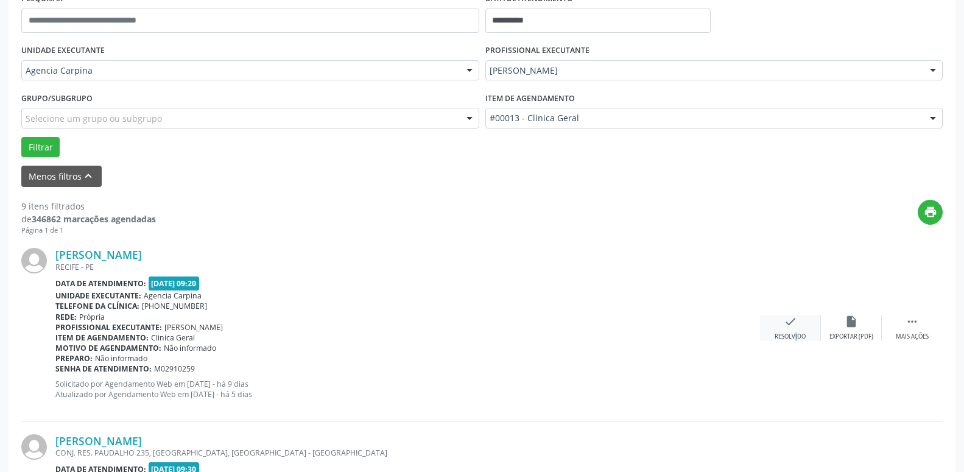
click at [787, 333] on div "check Resolvido" at bounding box center [790, 328] width 61 height 26
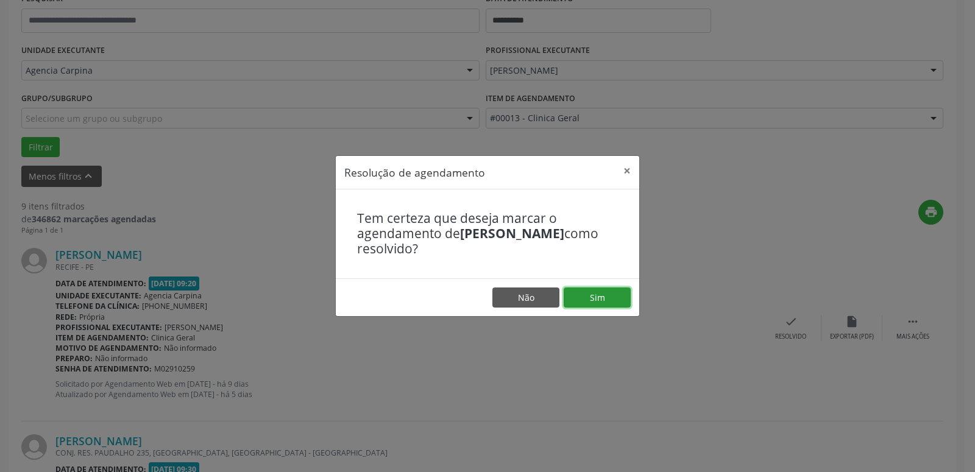
click at [620, 297] on button "Sim" at bounding box center [597, 298] width 67 height 21
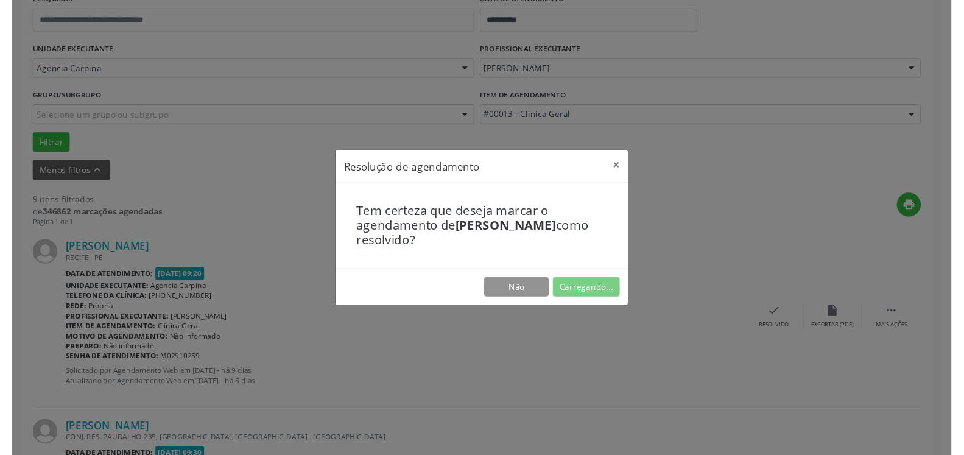
scroll to position [47, 0]
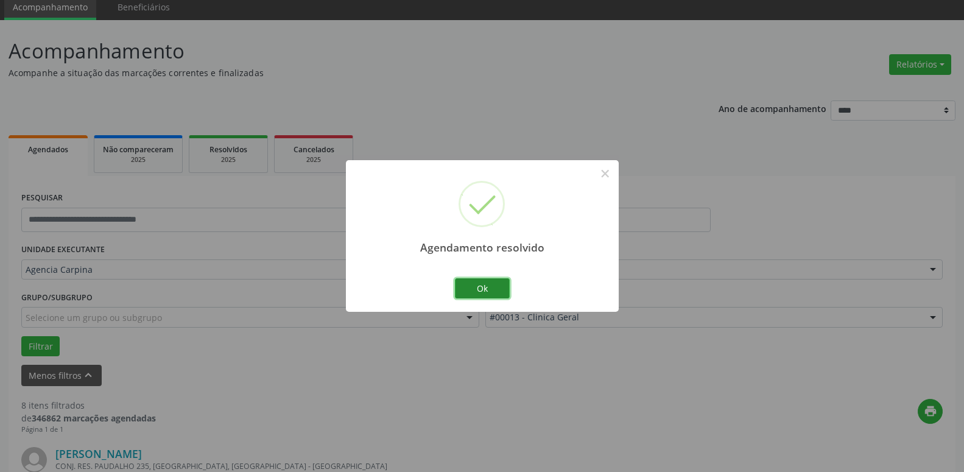
click at [487, 289] on button "Ok" at bounding box center [482, 288] width 55 height 21
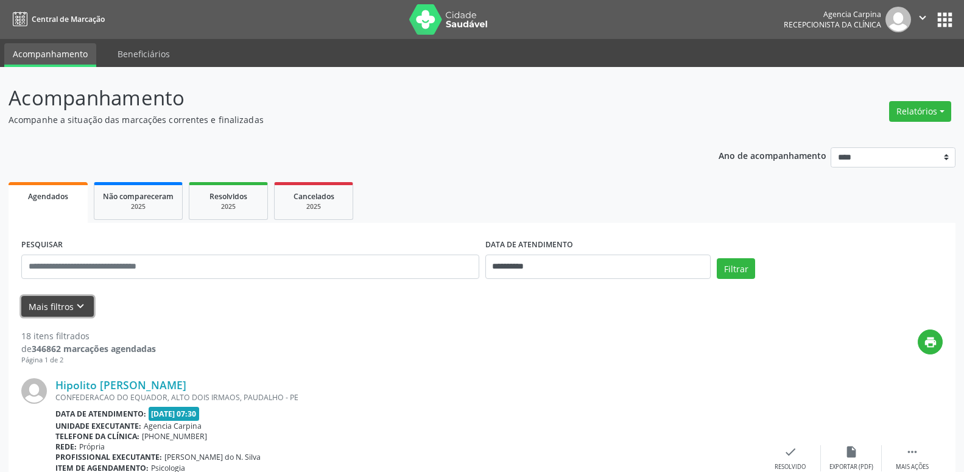
click at [77, 307] on icon "keyboard_arrow_down" at bounding box center [80, 306] width 13 height 13
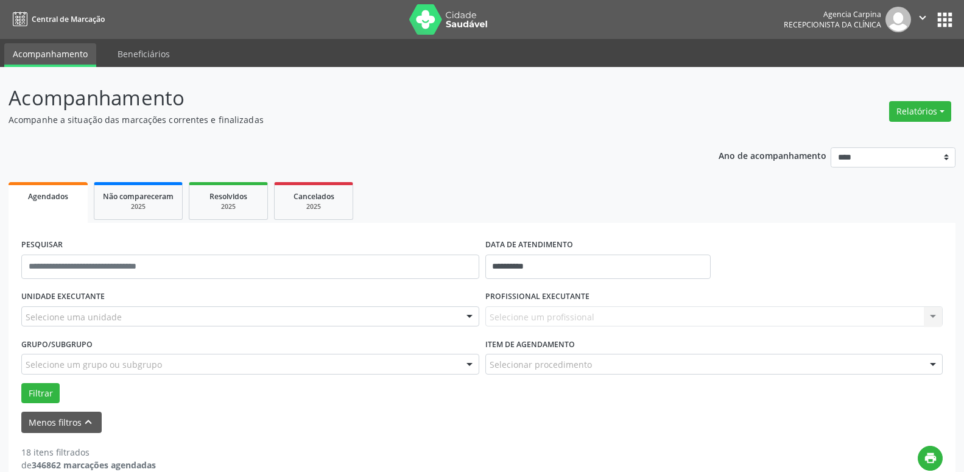
click at [471, 319] on div at bounding box center [470, 317] width 18 height 21
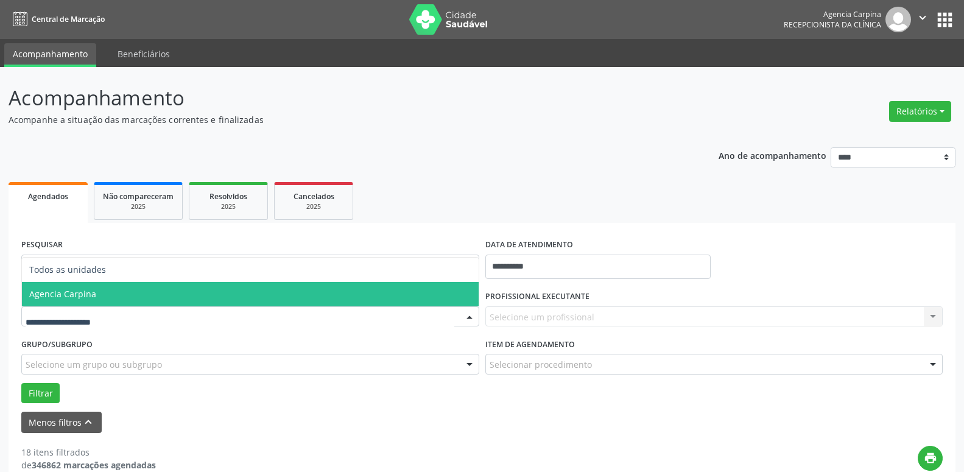
click at [251, 297] on span "Agencia Carpina" at bounding box center [250, 294] width 457 height 24
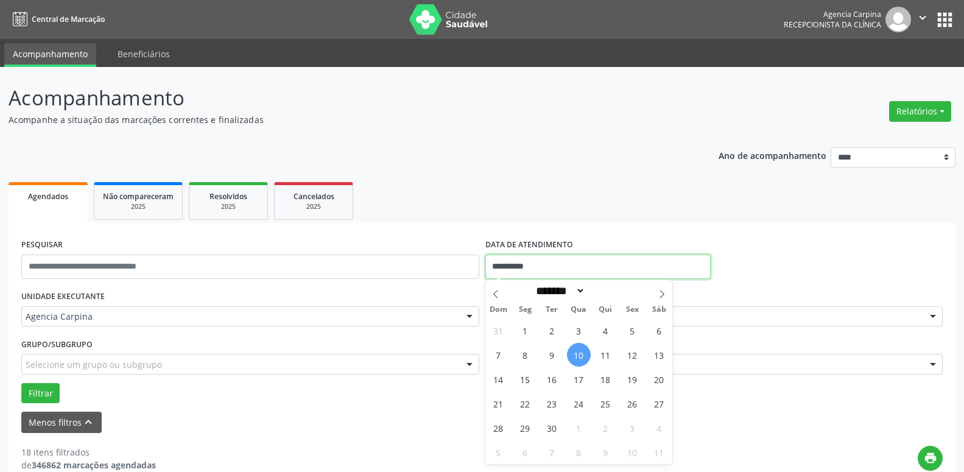
click at [515, 259] on input "**********" at bounding box center [599, 267] width 226 height 24
click at [629, 330] on span "5" at bounding box center [633, 331] width 24 height 24
type input "**********"
click at [629, 330] on span "5" at bounding box center [633, 331] width 24 height 24
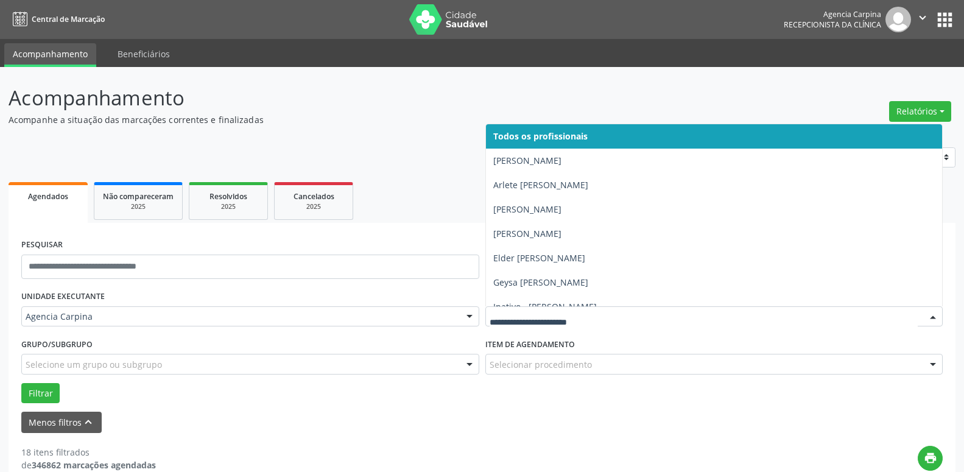
click at [931, 316] on div at bounding box center [933, 317] width 18 height 21
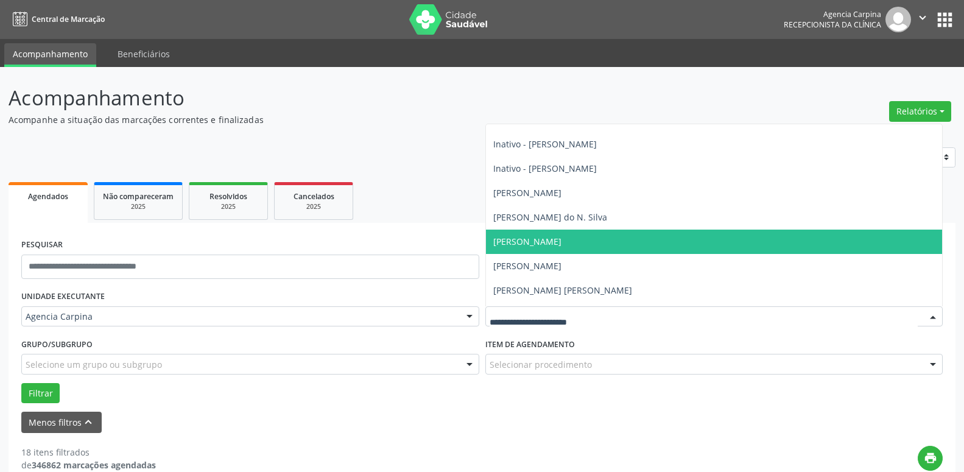
scroll to position [208, 0]
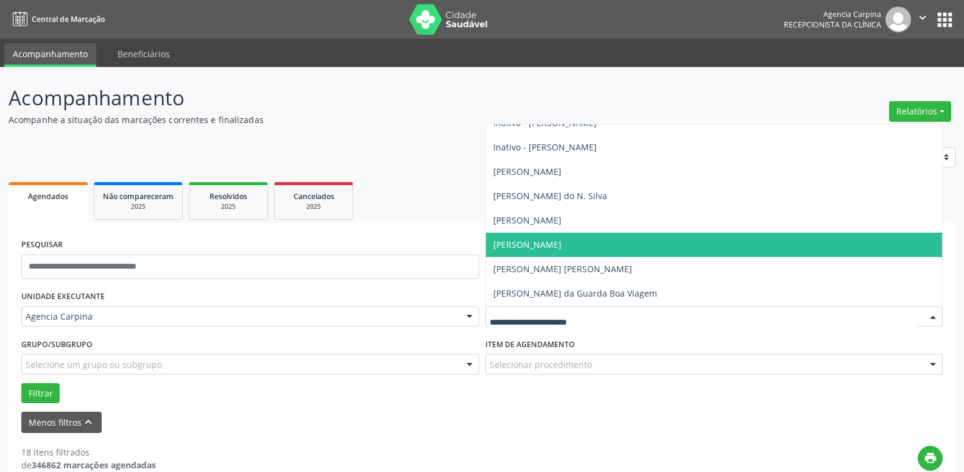
click at [673, 241] on span "[PERSON_NAME]" at bounding box center [714, 245] width 457 height 24
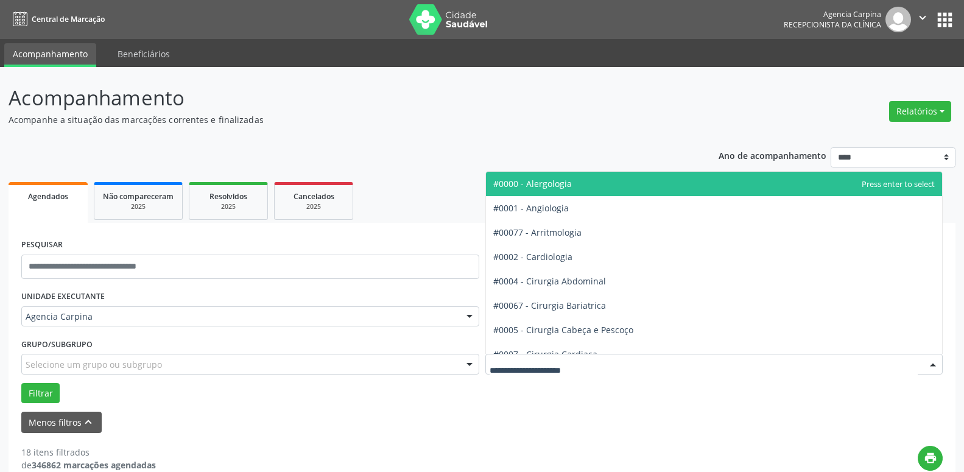
click at [934, 364] on div at bounding box center [933, 365] width 18 height 21
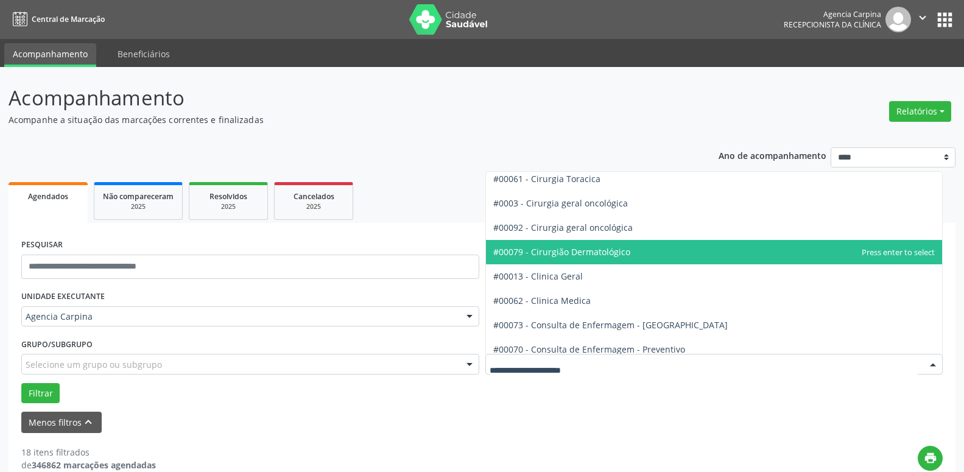
scroll to position [347, 0]
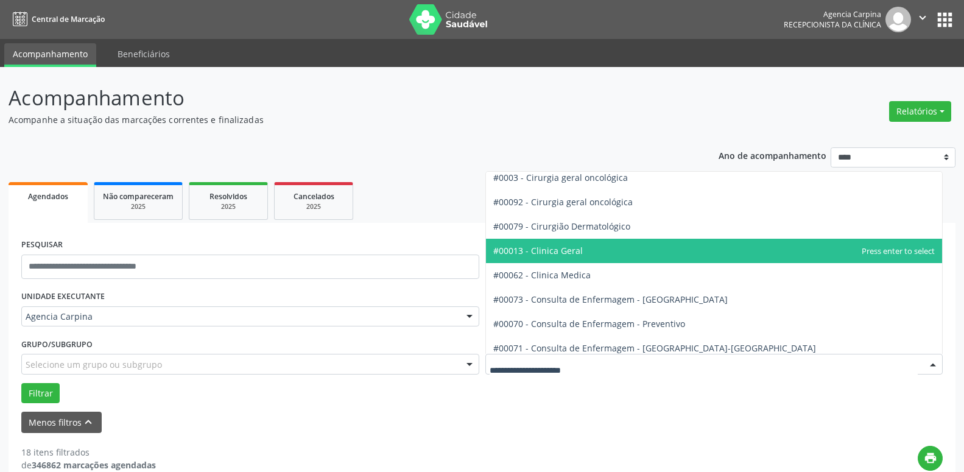
click at [639, 253] on span "#00013 - Clinica Geral" at bounding box center [714, 251] width 457 height 24
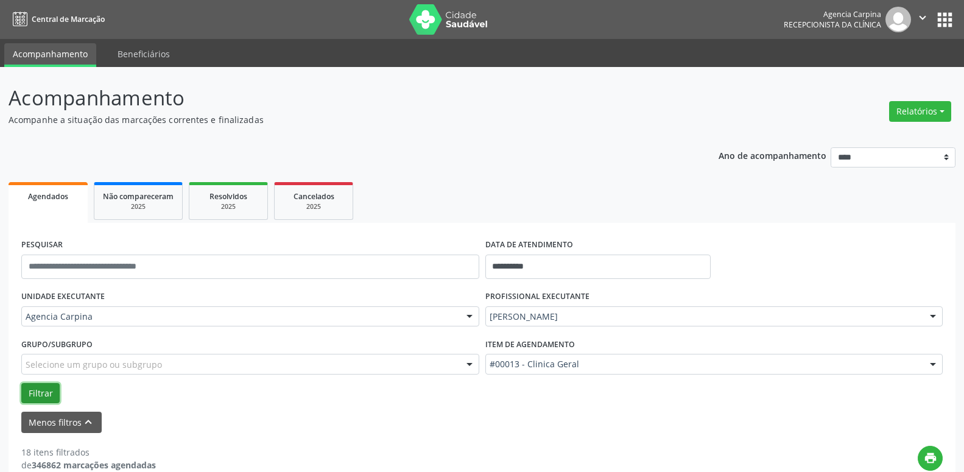
click at [45, 395] on button "Filtrar" at bounding box center [40, 393] width 38 height 21
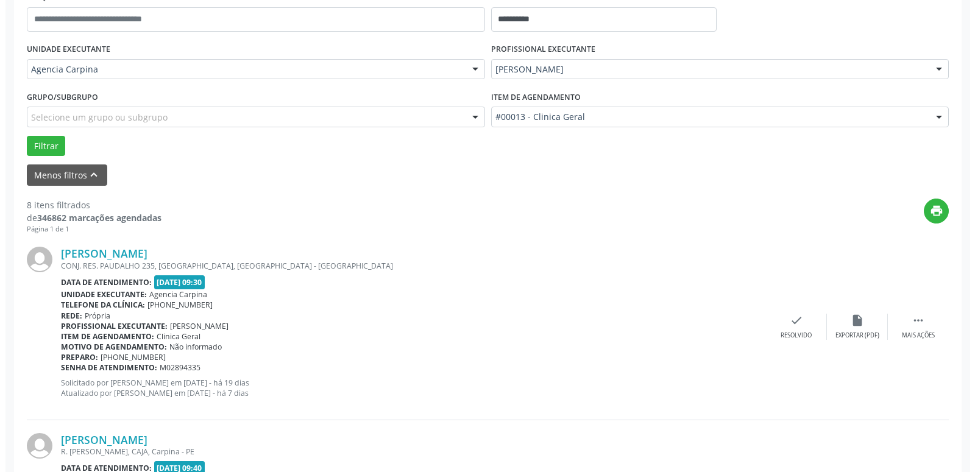
scroll to position [249, 0]
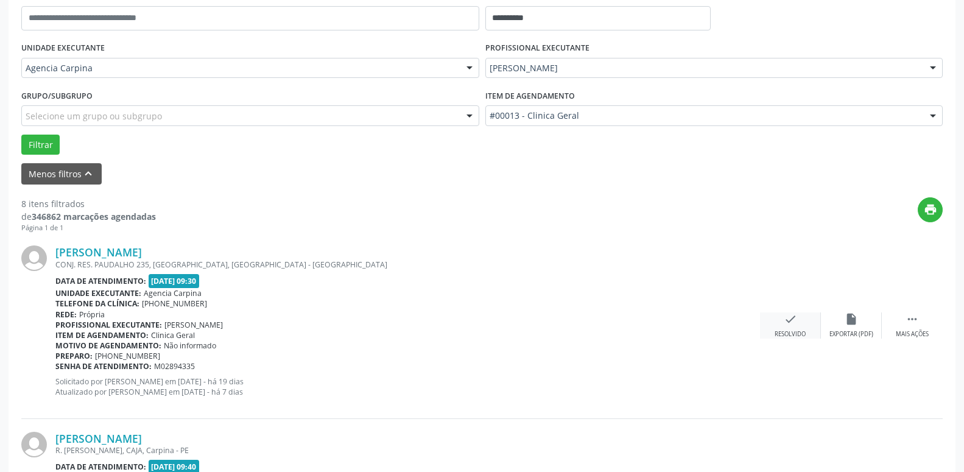
click at [790, 317] on icon "check" at bounding box center [790, 319] width 13 height 13
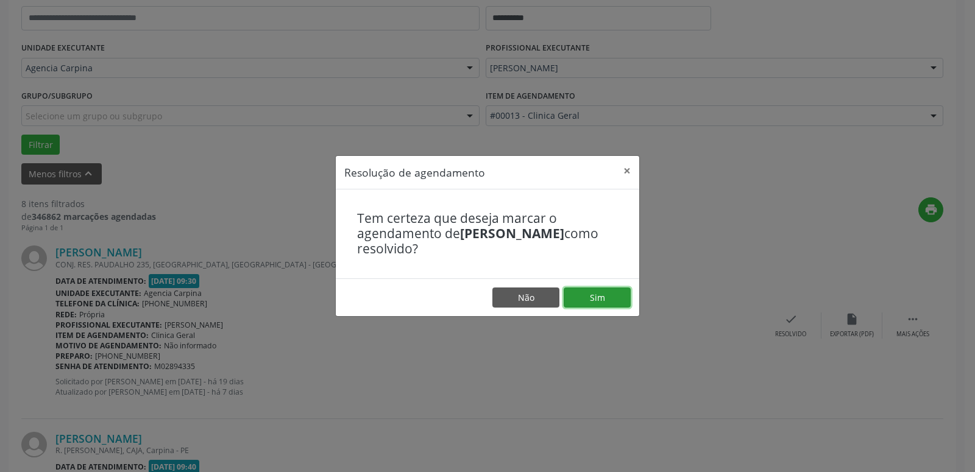
click at [599, 297] on button "Sim" at bounding box center [597, 298] width 67 height 21
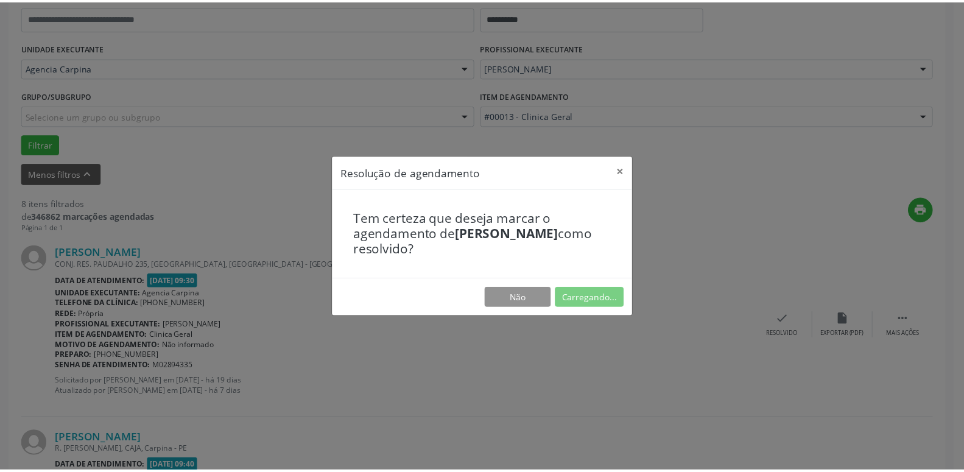
scroll to position [47, 0]
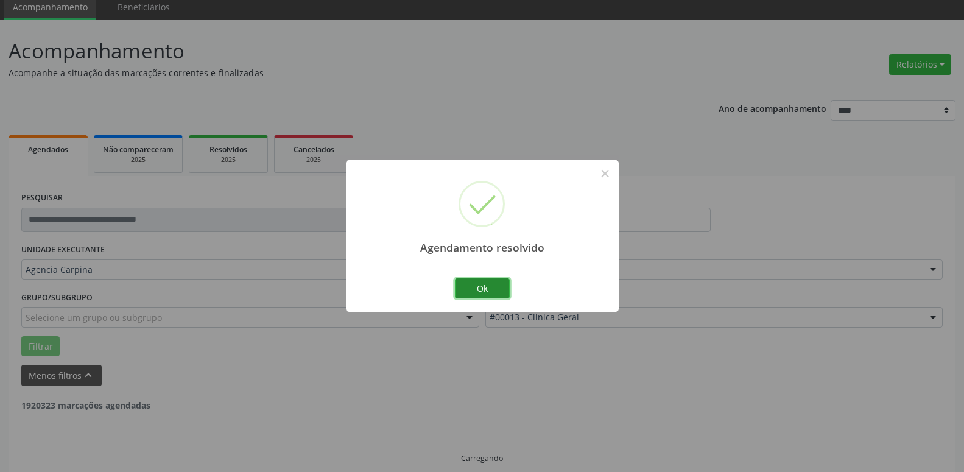
click at [505, 282] on button "Ok" at bounding box center [482, 288] width 55 height 21
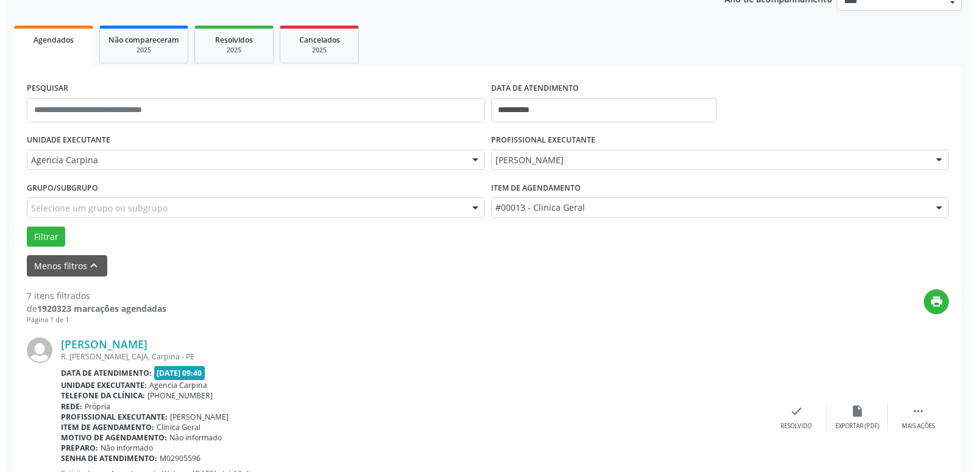
scroll to position [171, 0]
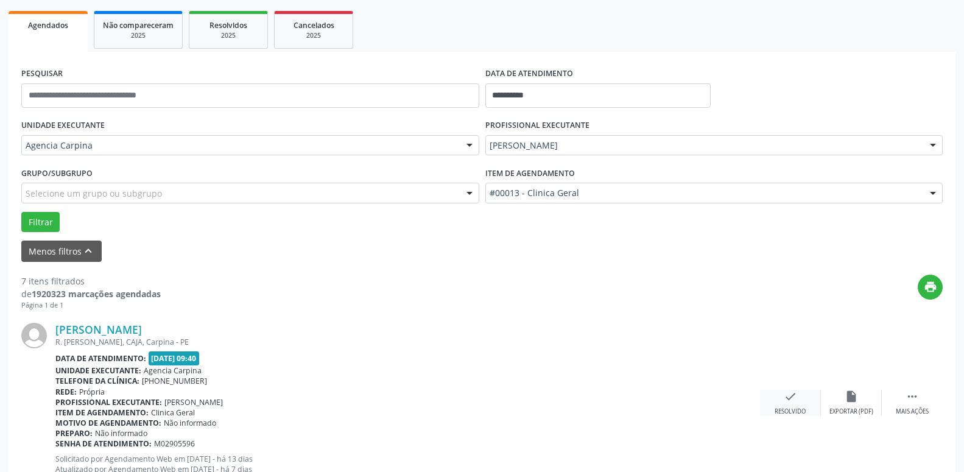
click at [780, 398] on div "check Resolvido" at bounding box center [790, 403] width 61 height 26
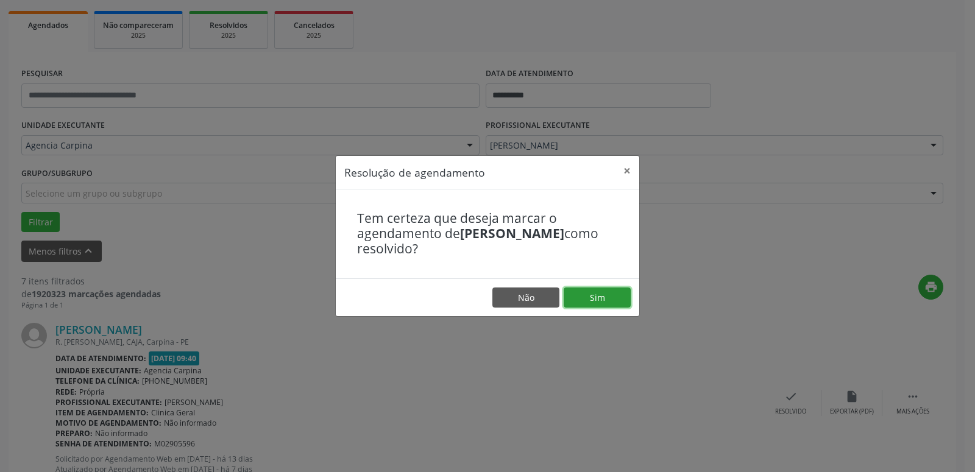
click at [595, 292] on button "Sim" at bounding box center [597, 298] width 67 height 21
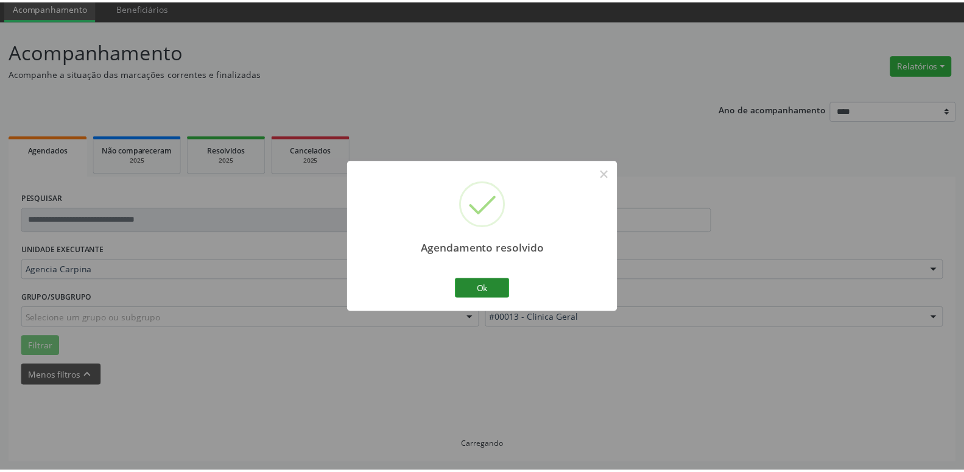
scroll to position [47, 0]
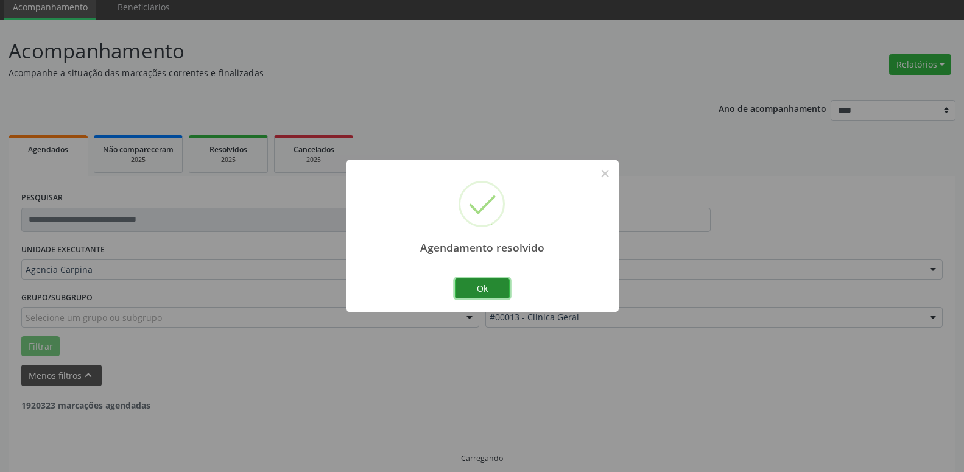
click at [472, 283] on button "Ok" at bounding box center [482, 288] width 55 height 21
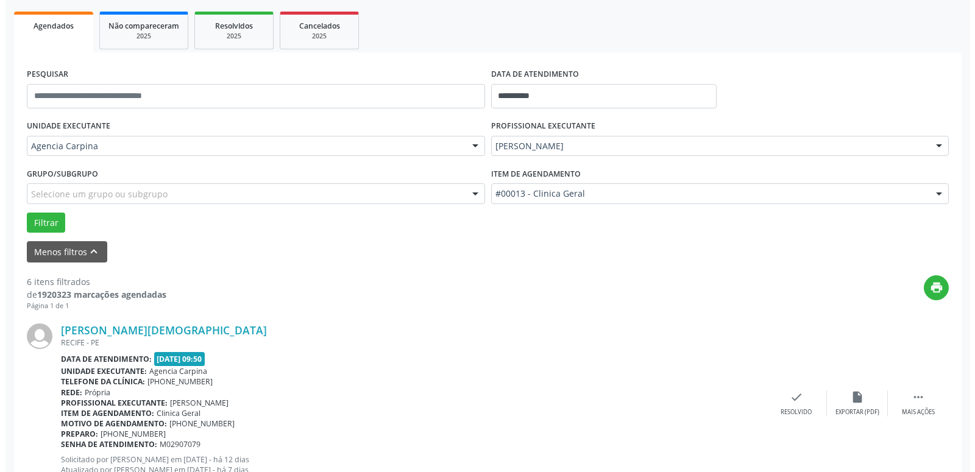
scroll to position [171, 0]
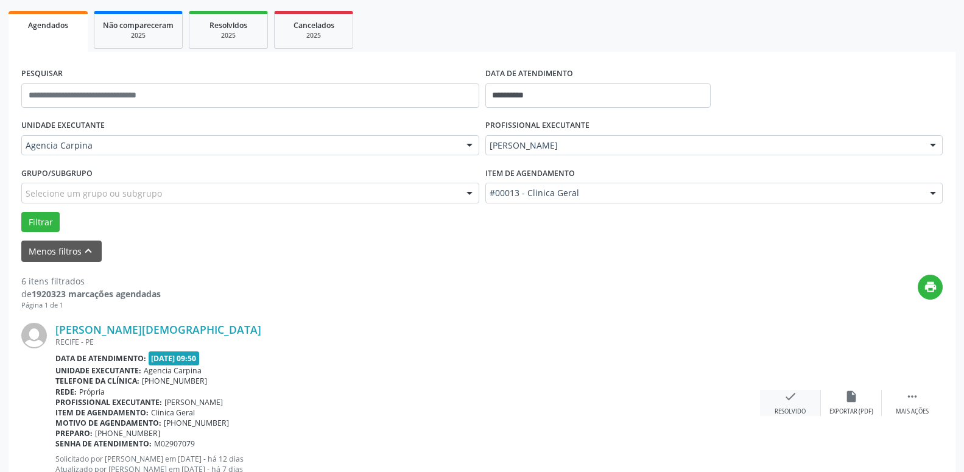
click at [792, 403] on icon "check" at bounding box center [790, 396] width 13 height 13
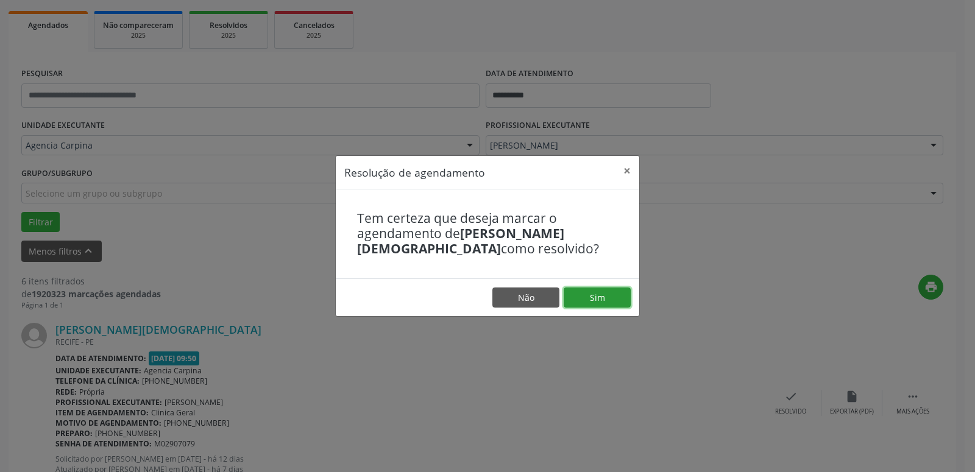
drag, startPoint x: 615, startPoint y: 297, endPoint x: 609, endPoint y: 295, distance: 6.4
click at [615, 296] on button "Sim" at bounding box center [597, 298] width 67 height 21
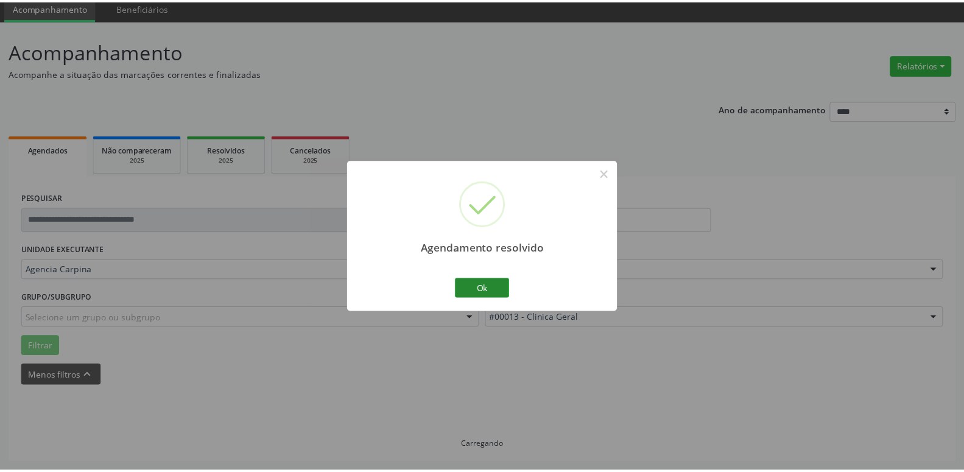
scroll to position [47, 0]
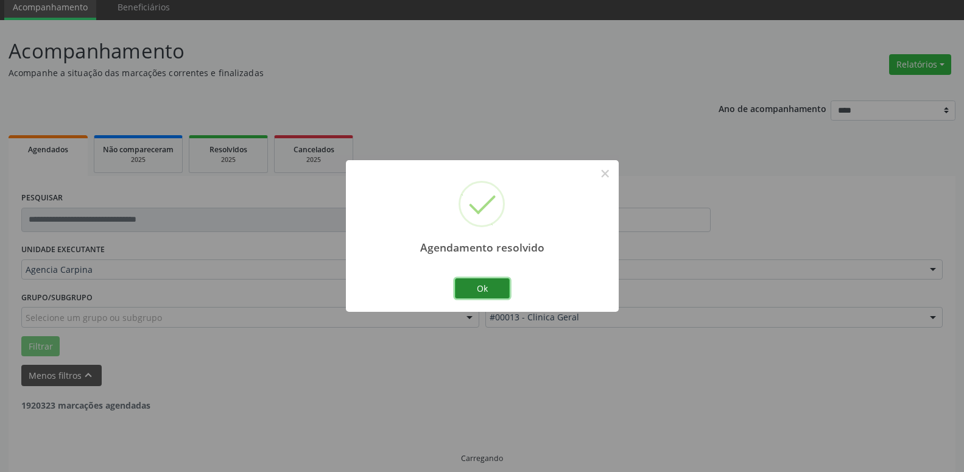
click at [488, 285] on button "Ok" at bounding box center [482, 288] width 55 height 21
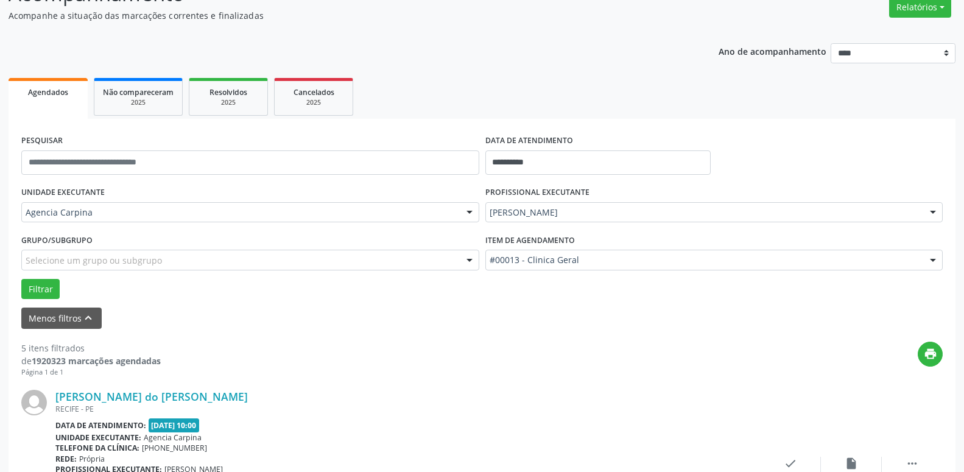
scroll to position [171, 0]
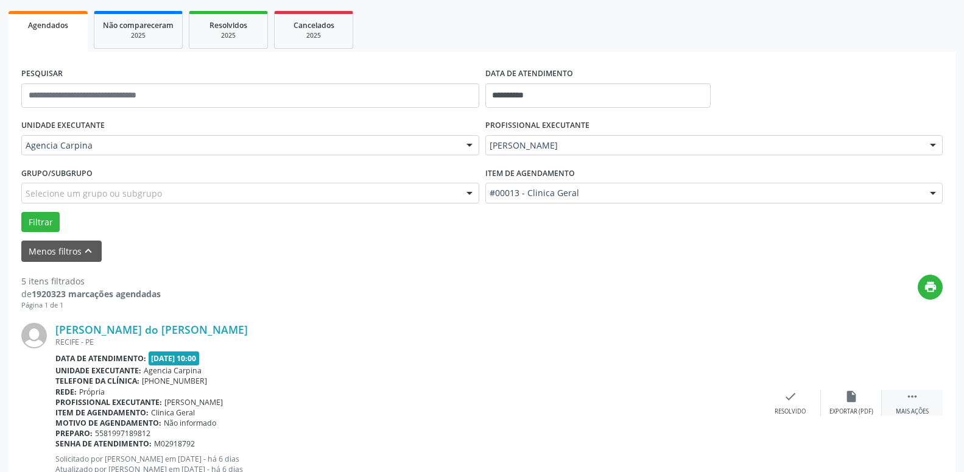
click at [916, 398] on icon "" at bounding box center [912, 396] width 13 height 13
click at [856, 397] on icon "alarm_off" at bounding box center [851, 396] width 13 height 13
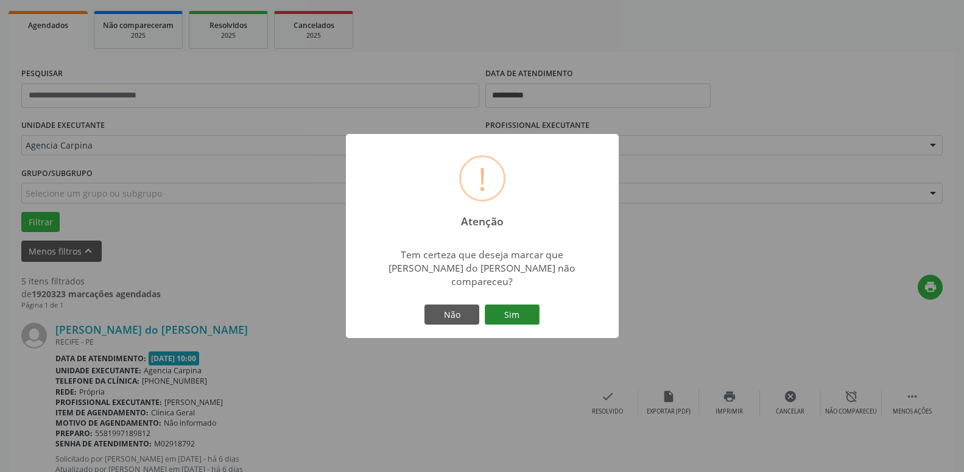
click at [512, 306] on button "Sim" at bounding box center [512, 315] width 55 height 21
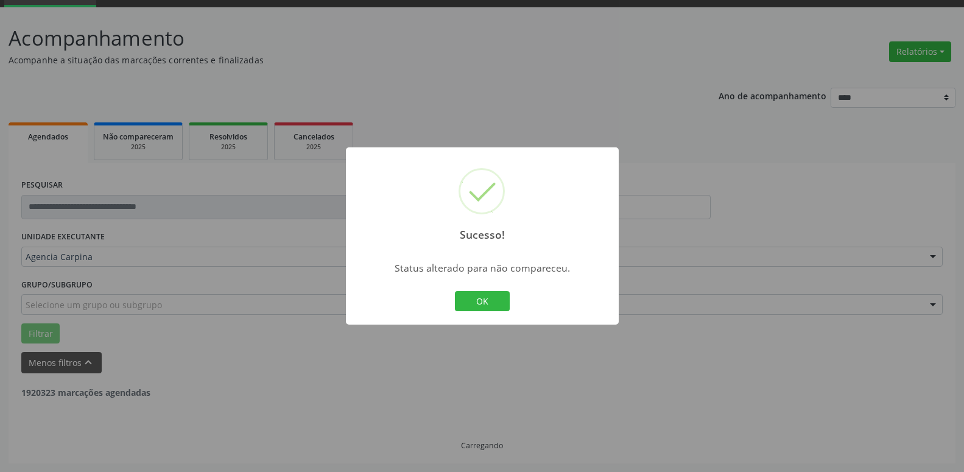
scroll to position [60, 0]
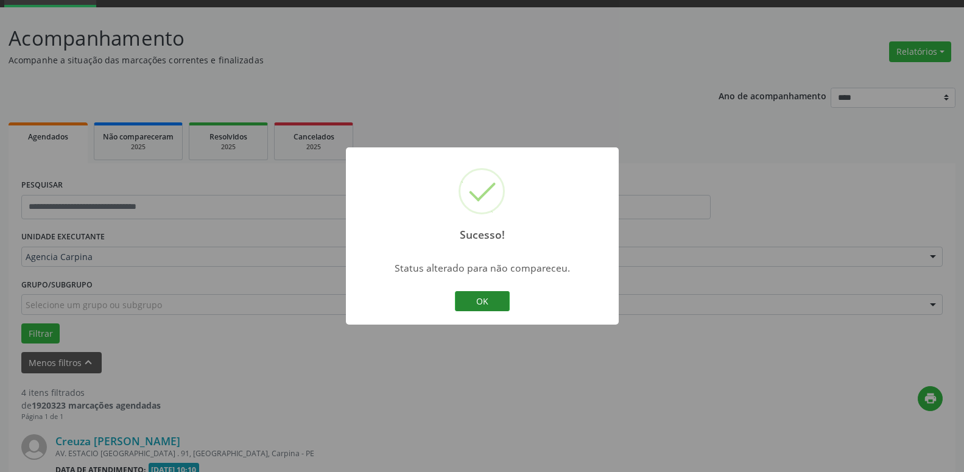
click at [487, 296] on button "OK" at bounding box center [482, 301] width 55 height 21
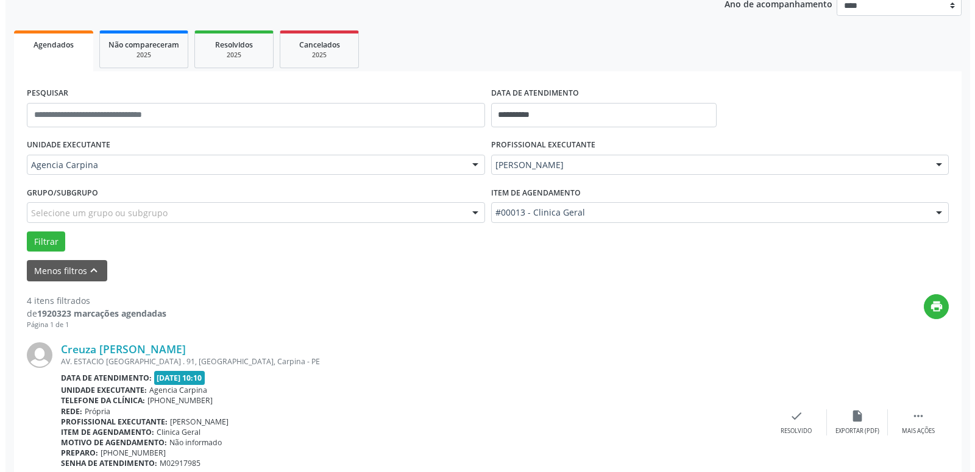
scroll to position [184, 0]
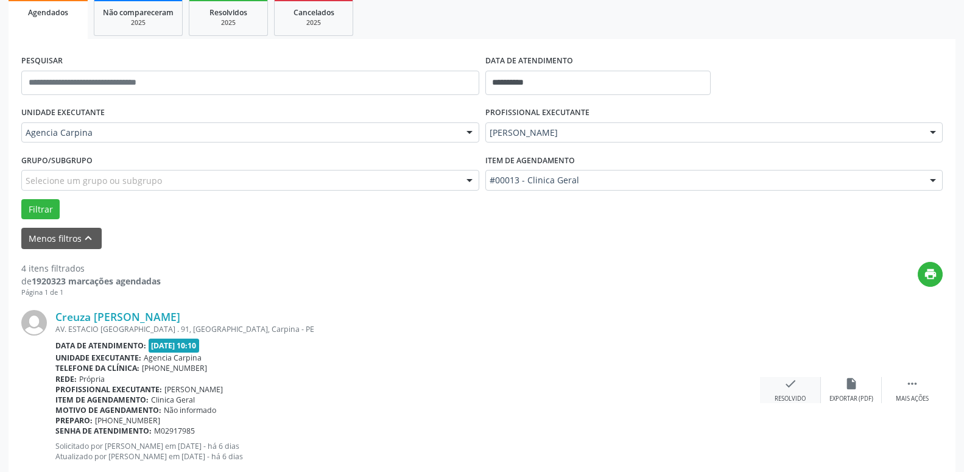
click at [789, 386] on icon "check" at bounding box center [790, 383] width 13 height 13
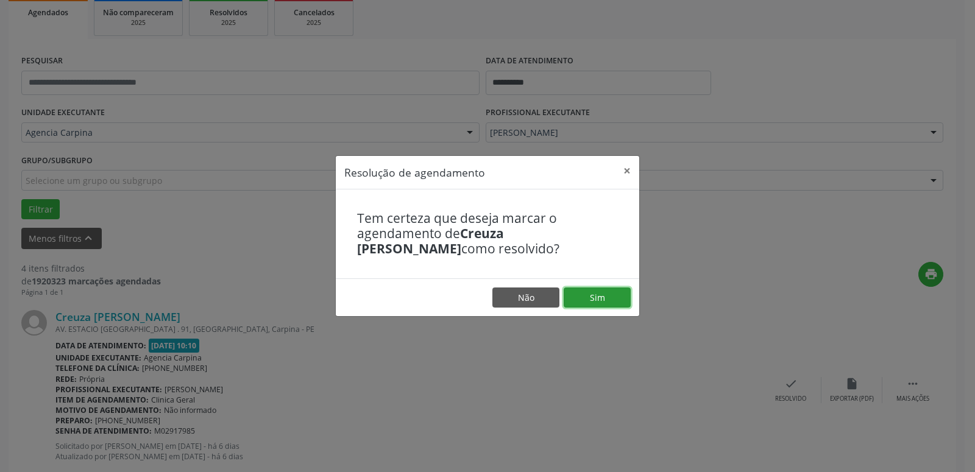
click at [592, 296] on button "Sim" at bounding box center [597, 298] width 67 height 21
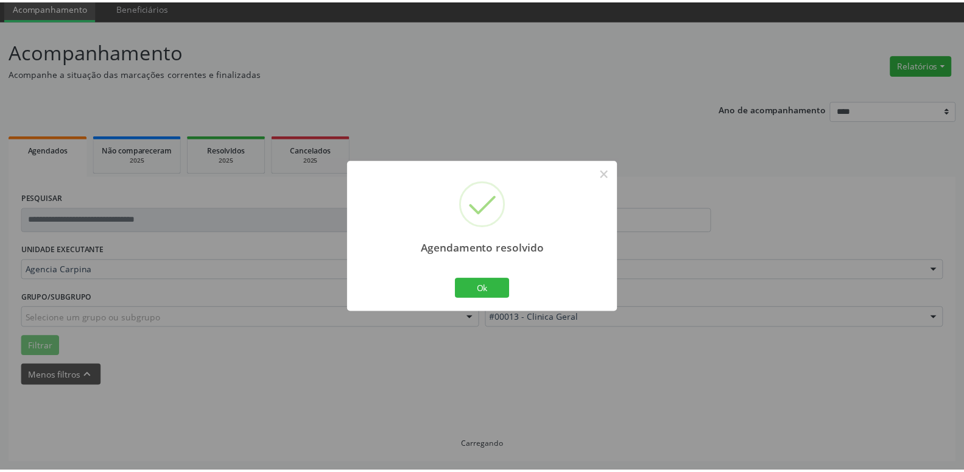
scroll to position [47, 0]
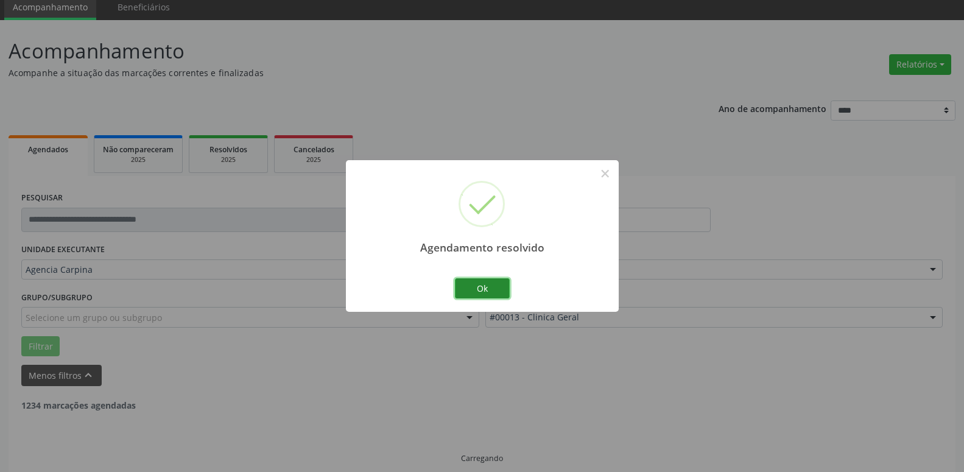
click at [470, 288] on button "Ok" at bounding box center [482, 288] width 55 height 21
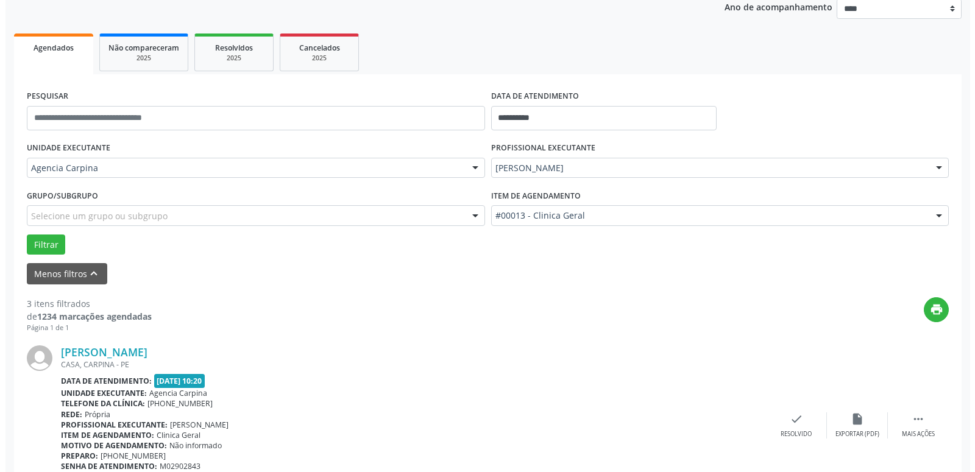
scroll to position [171, 0]
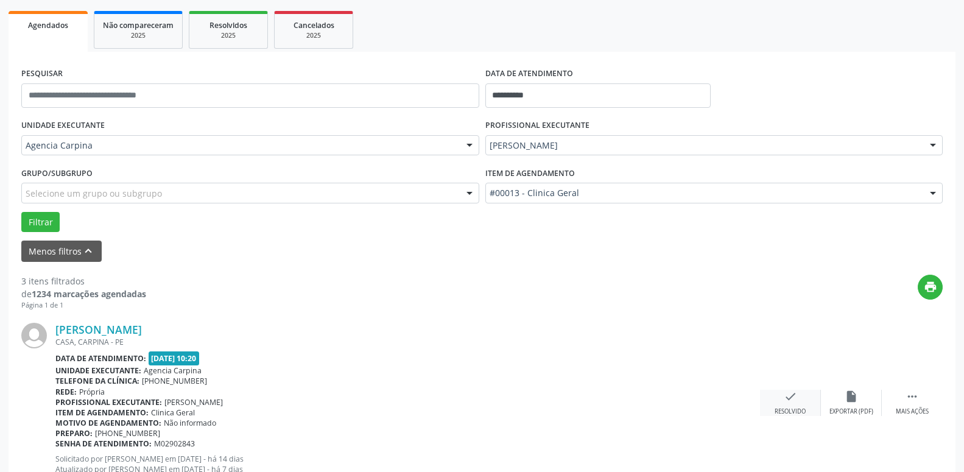
click at [782, 404] on div "check Resolvido" at bounding box center [790, 403] width 61 height 26
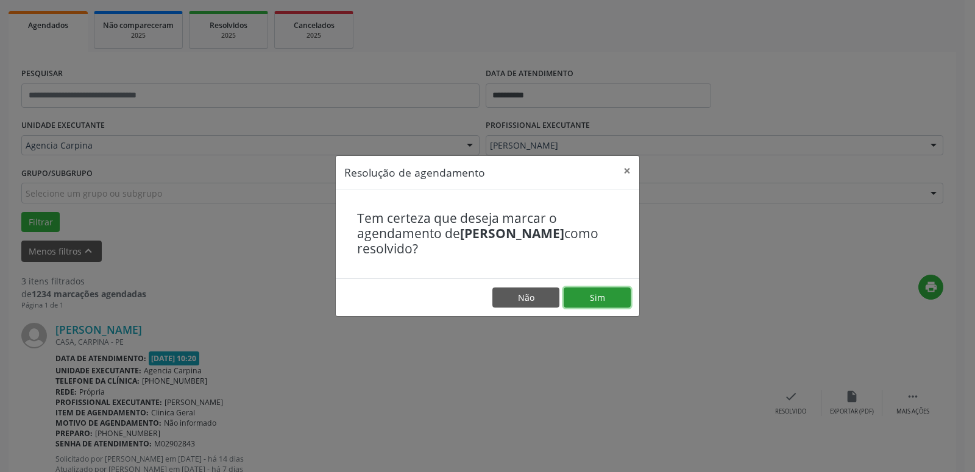
click at [598, 302] on button "Sim" at bounding box center [597, 298] width 67 height 21
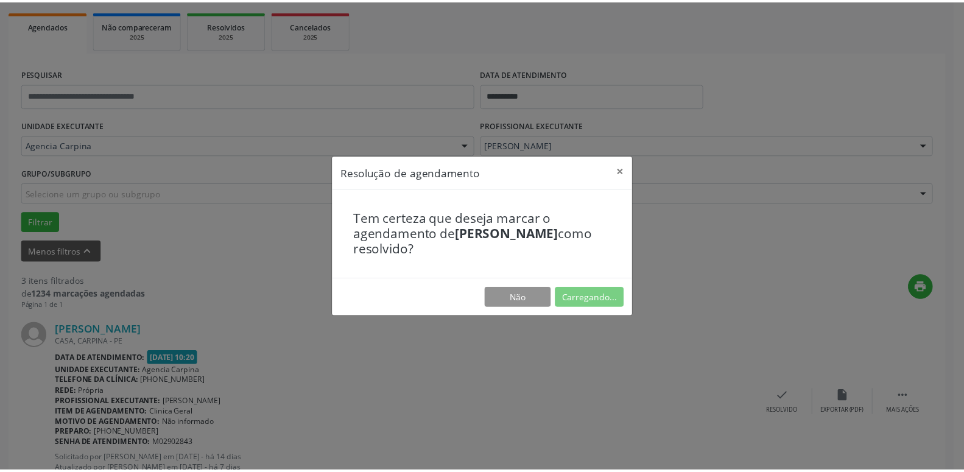
scroll to position [47, 0]
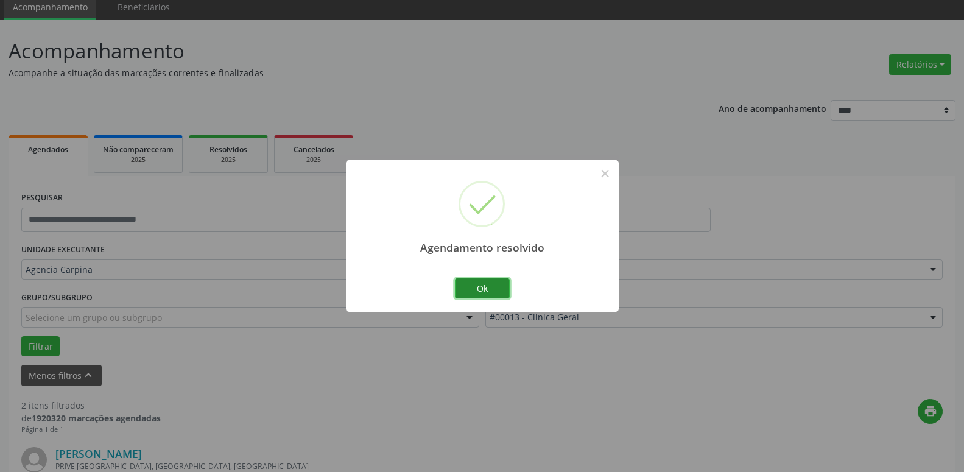
click at [478, 283] on button "Ok" at bounding box center [482, 288] width 55 height 21
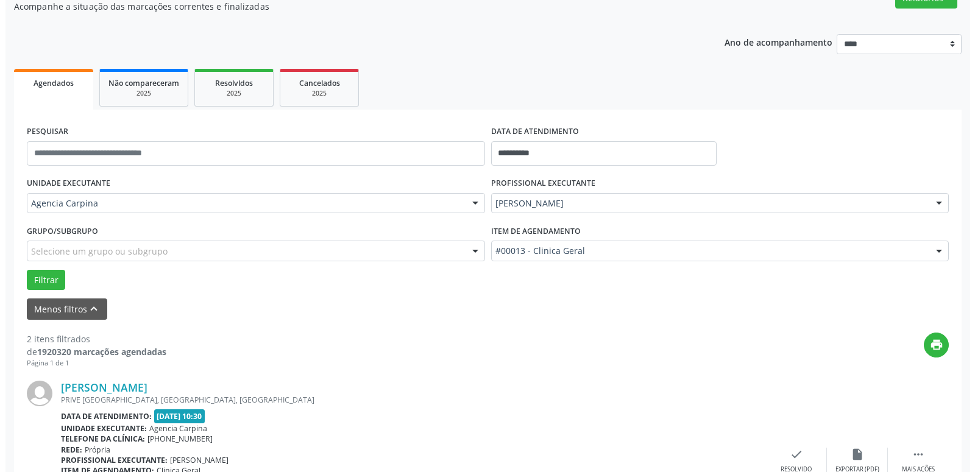
scroll to position [171, 0]
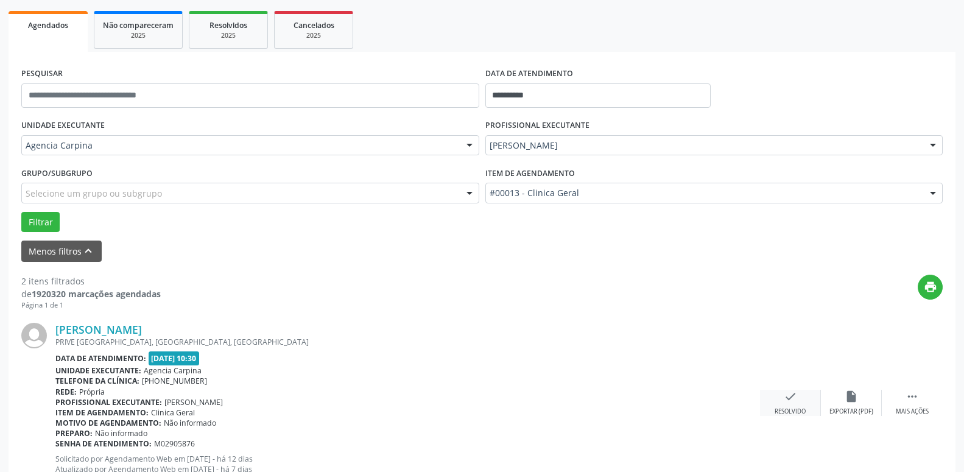
click at [785, 403] on icon "check" at bounding box center [790, 396] width 13 height 13
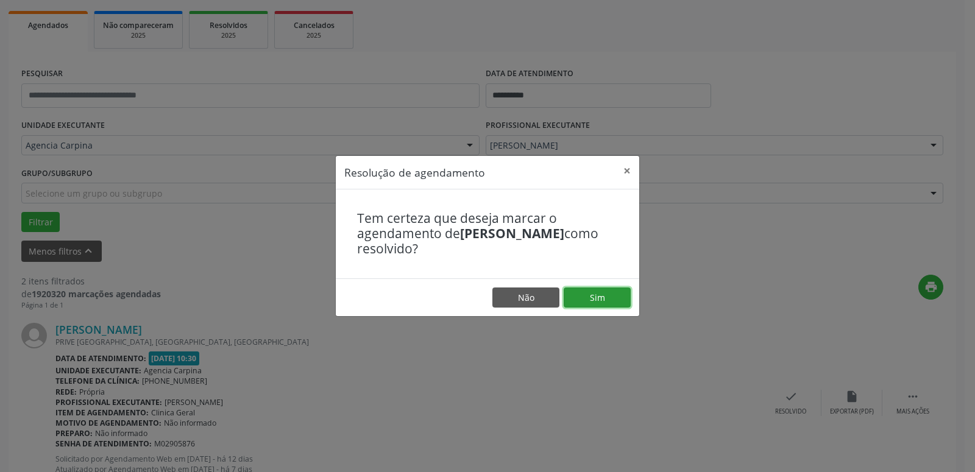
click at [604, 295] on button "Sim" at bounding box center [597, 298] width 67 height 21
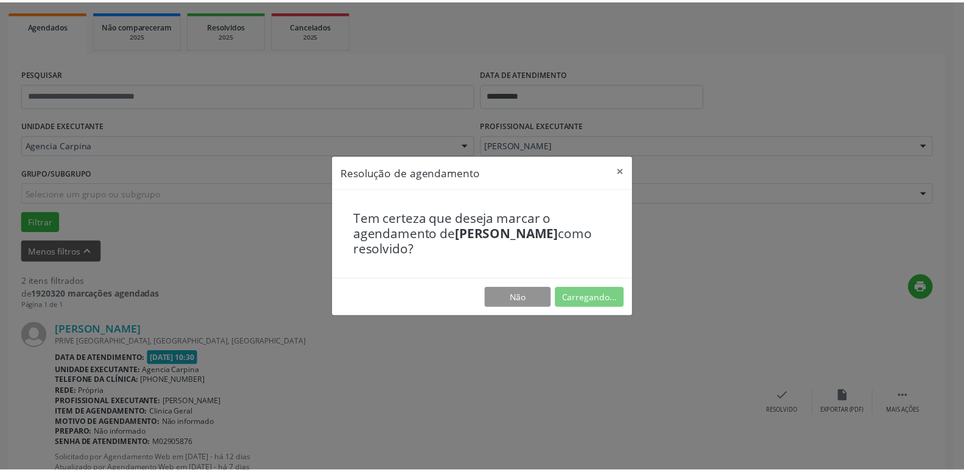
scroll to position [47, 0]
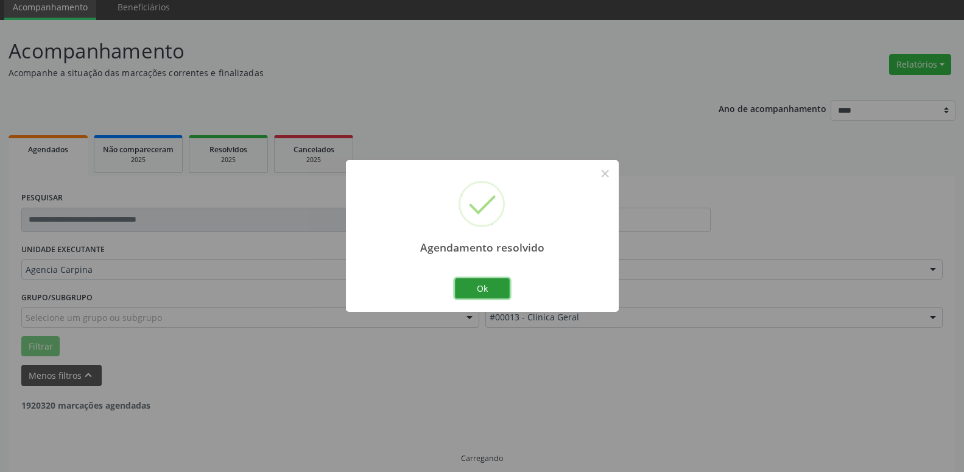
click at [483, 285] on button "Ok" at bounding box center [482, 288] width 55 height 21
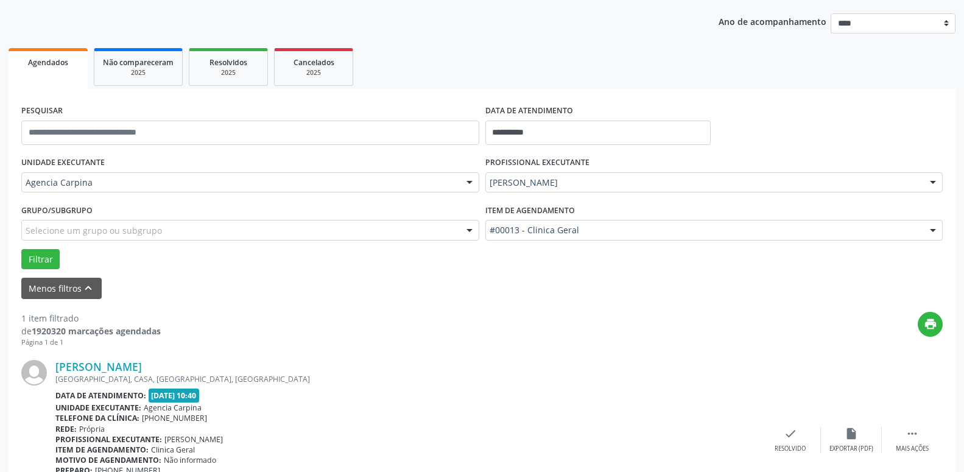
scroll to position [216, 0]
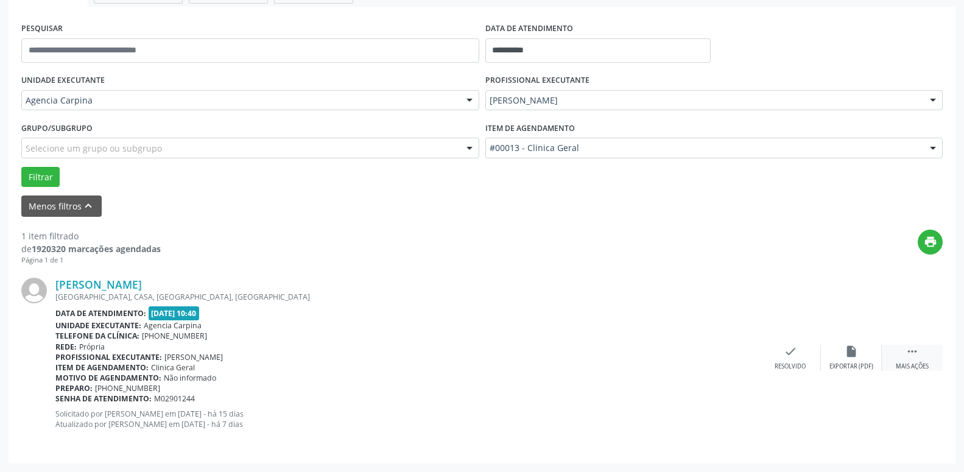
click at [916, 352] on icon "" at bounding box center [912, 351] width 13 height 13
click at [852, 354] on icon "alarm_off" at bounding box center [851, 351] width 13 height 13
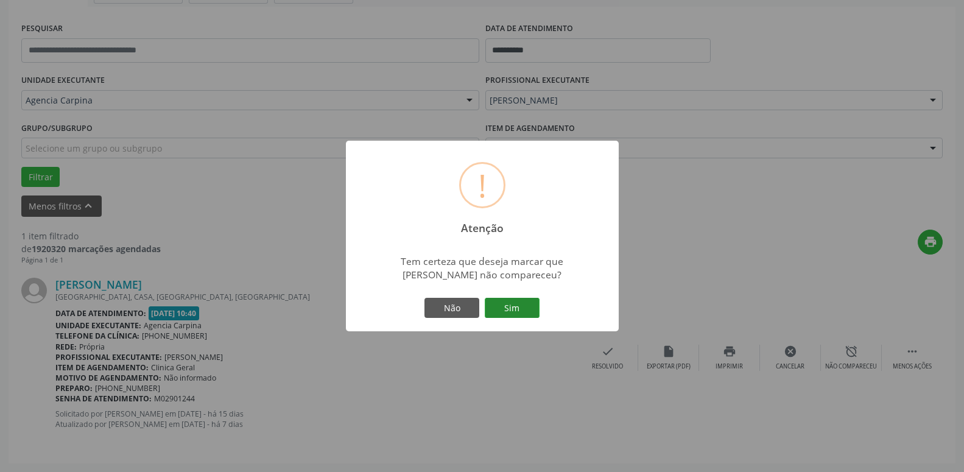
click at [527, 310] on button "Sim" at bounding box center [512, 308] width 55 height 21
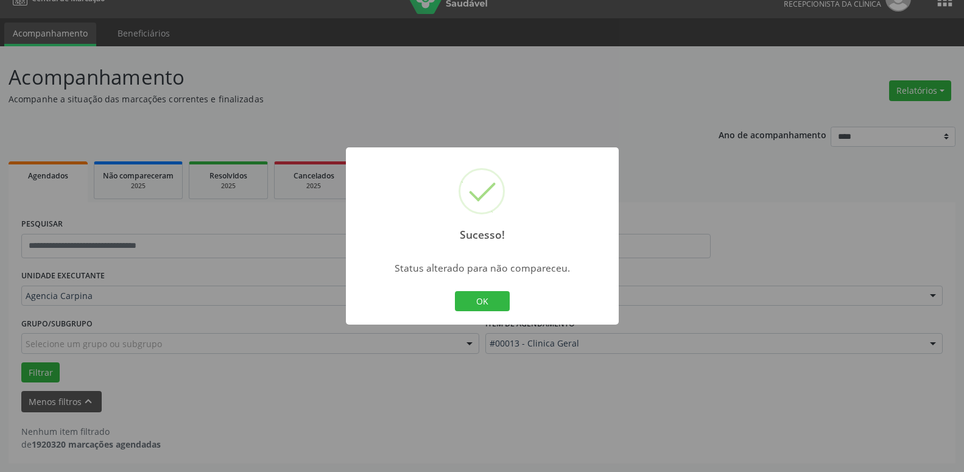
scroll to position [21, 0]
click at [476, 308] on button "OK" at bounding box center [482, 301] width 55 height 21
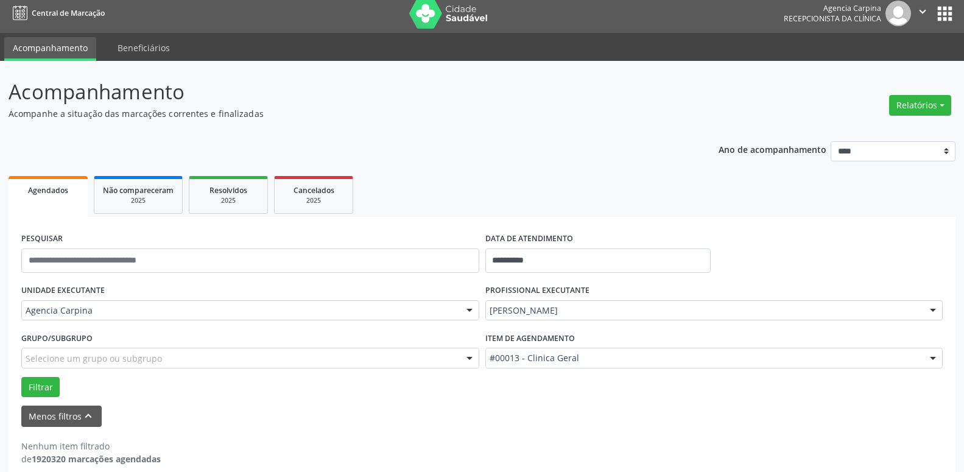
scroll to position [0, 0]
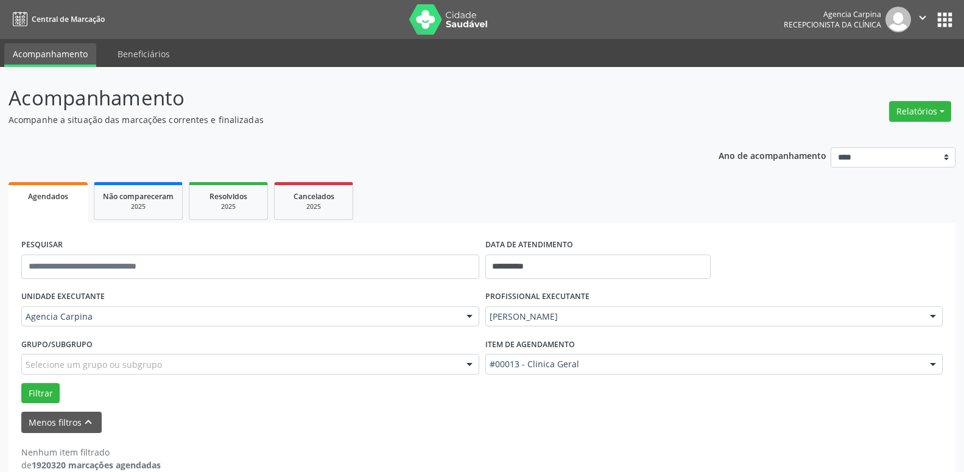
click at [921, 23] on icon "" at bounding box center [922, 17] width 13 height 13
click at [894, 69] on link "Sair" at bounding box center [892, 74] width 84 height 17
